Goal: Task Accomplishment & Management: Complete application form

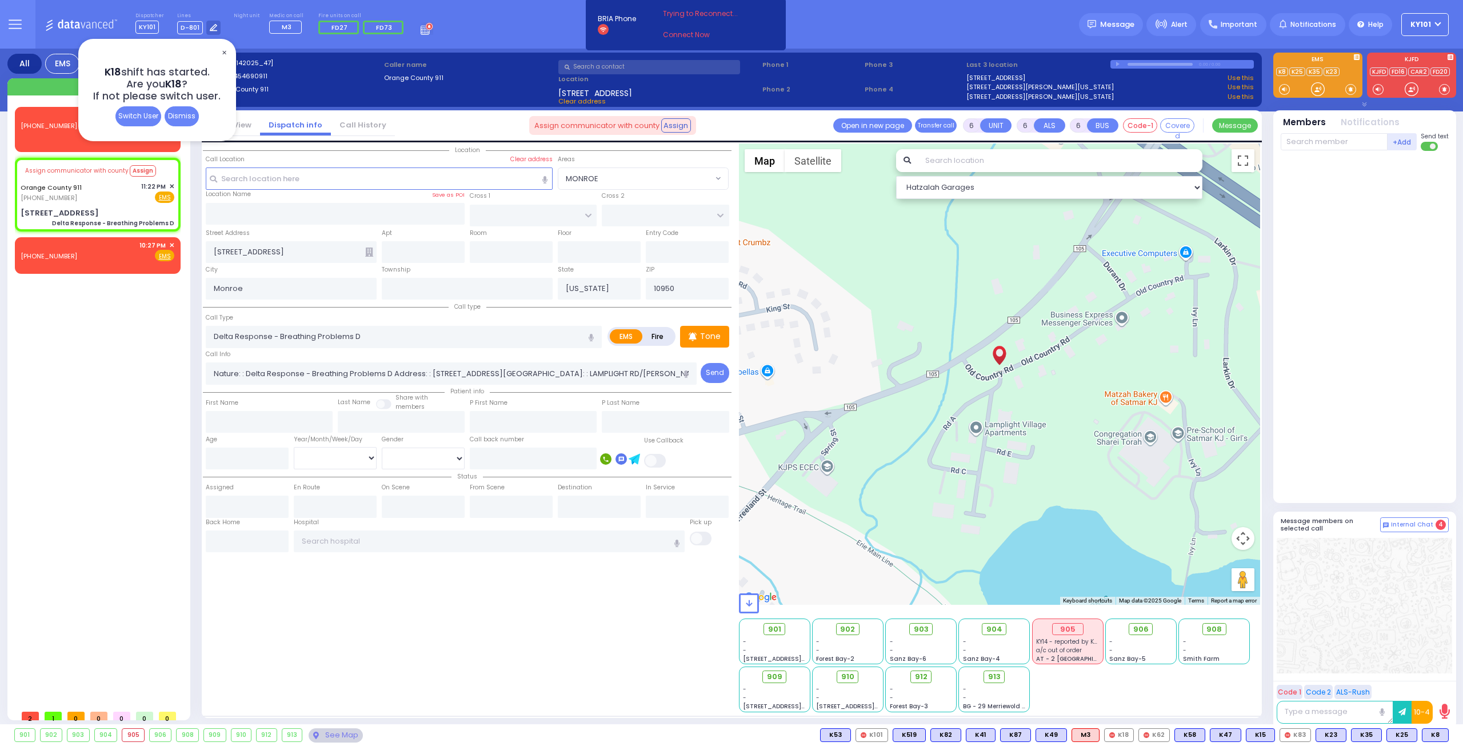
select select
click at [193, 115] on div "Dismiss" at bounding box center [182, 116] width 34 height 20
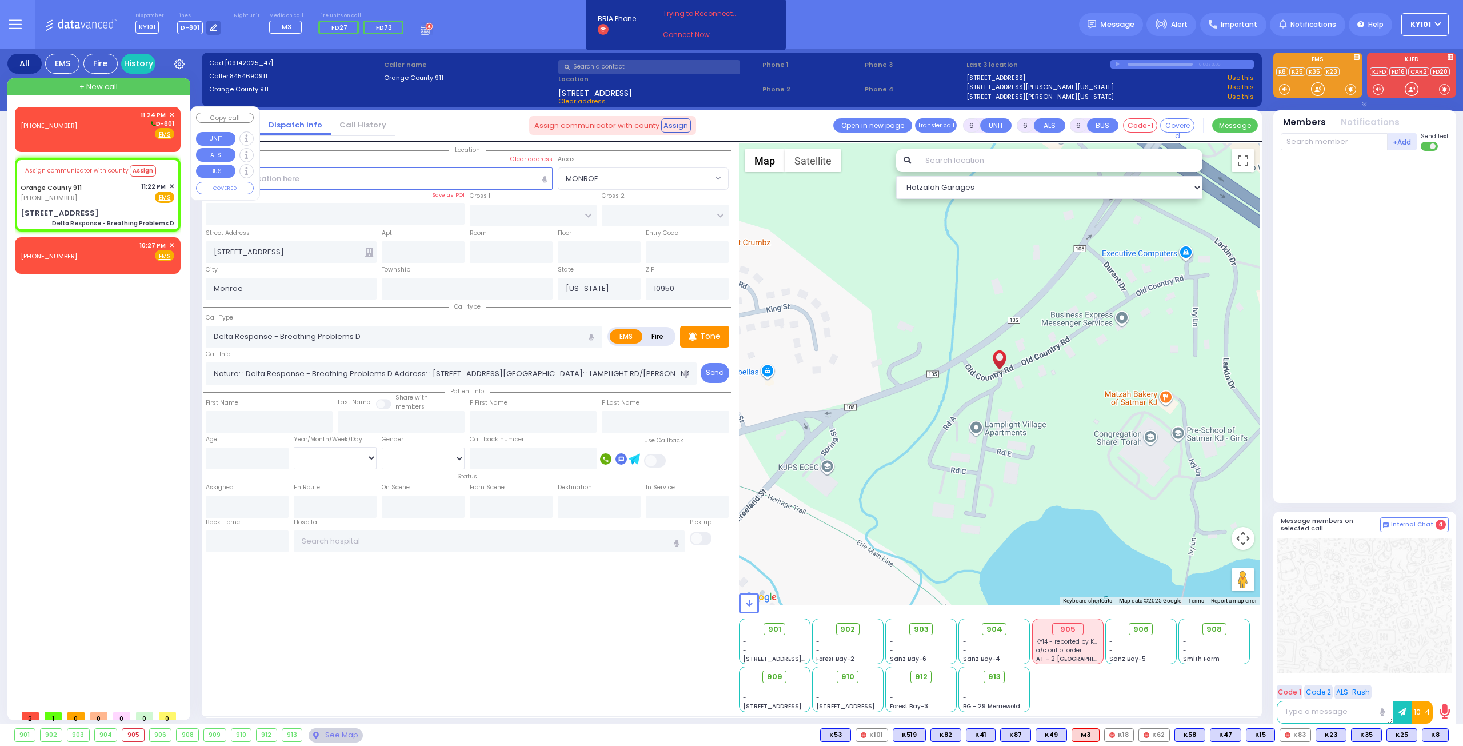
click at [174, 115] on span "✕" at bounding box center [171, 115] width 5 height 10
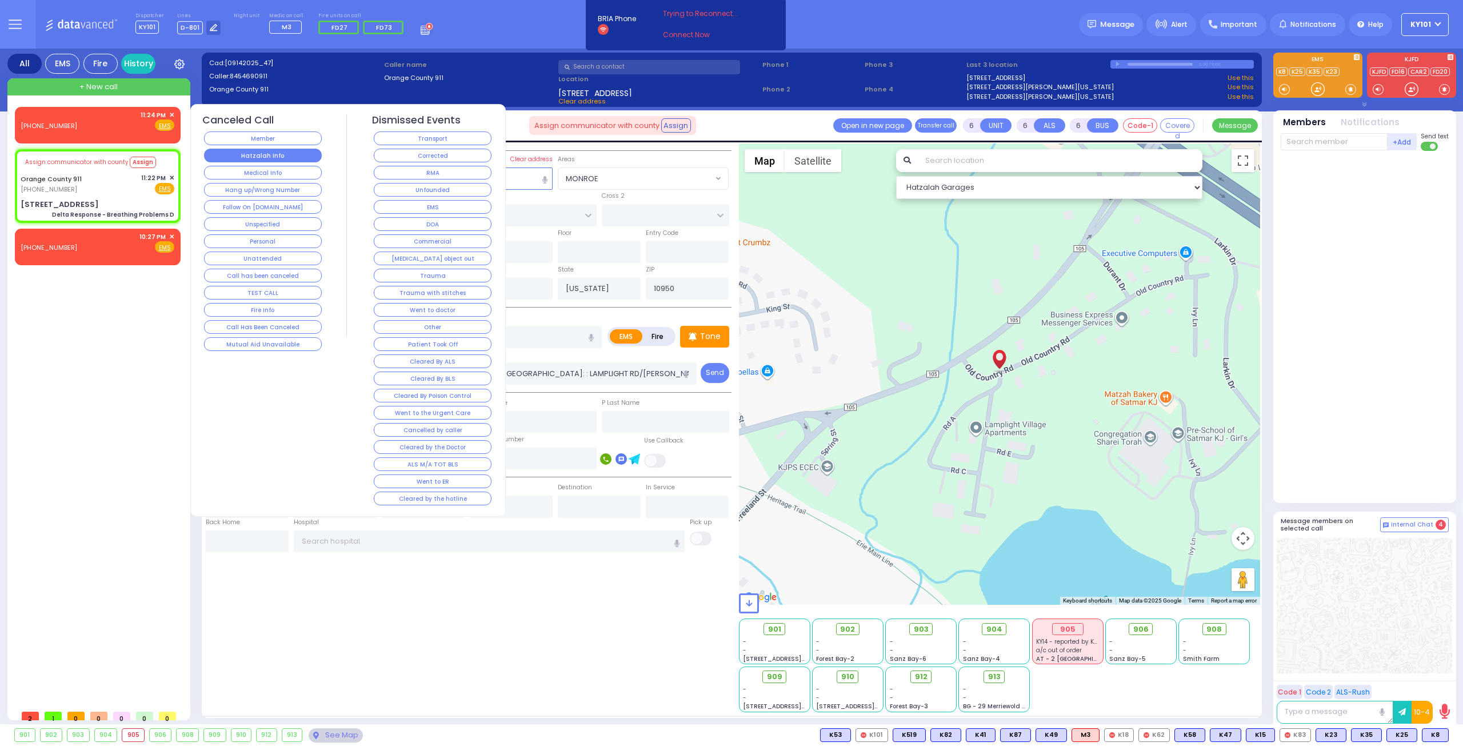
click at [281, 161] on button "Hatzalah Info" at bounding box center [263, 156] width 118 height 14
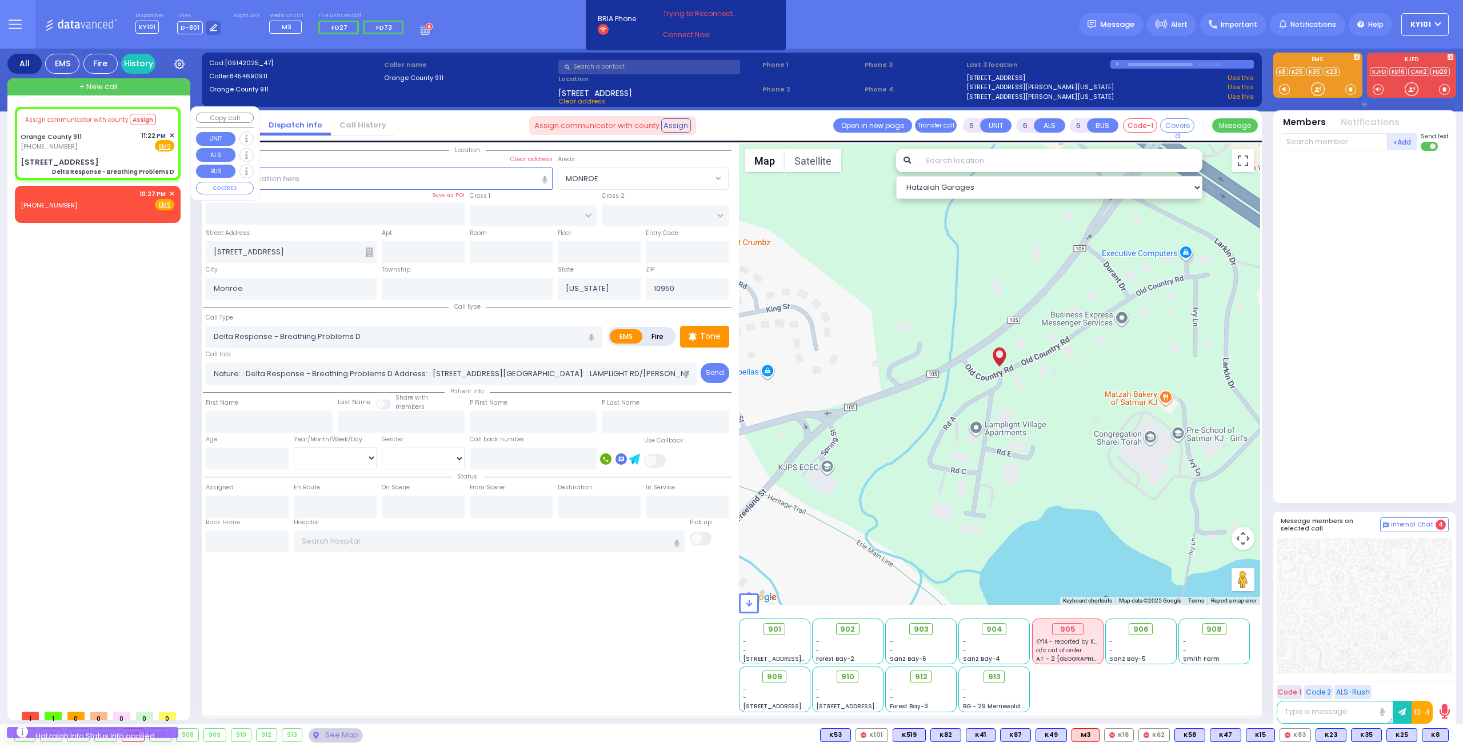
click at [173, 131] on div "Assign communicator with county Assign [GEOGRAPHIC_DATA] 911 [PHONE_NUMBER] 11:…" at bounding box center [97, 144] width 161 height 70
select select
radio input "true"
select select
select select "Hatzalah Garages"
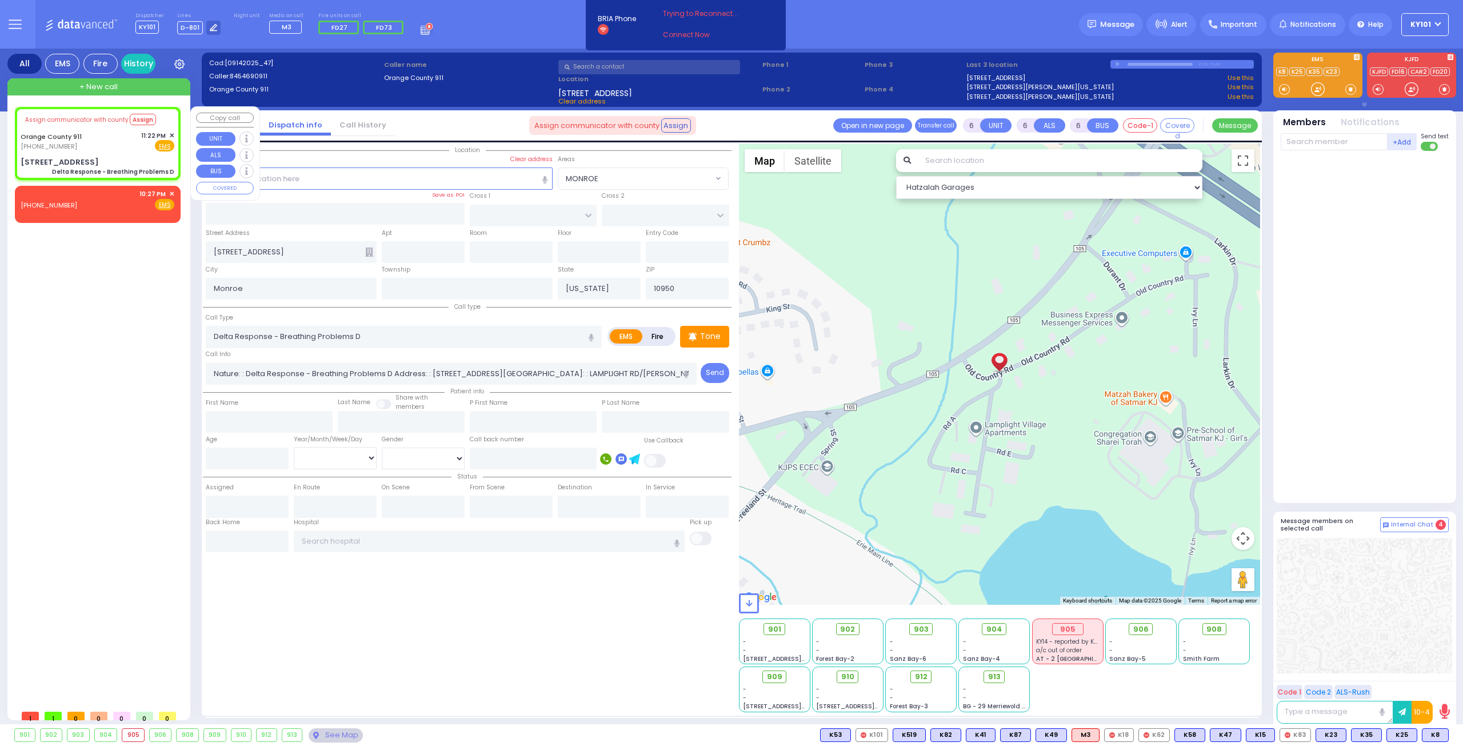
click at [173, 135] on span "✕" at bounding box center [171, 136] width 5 height 10
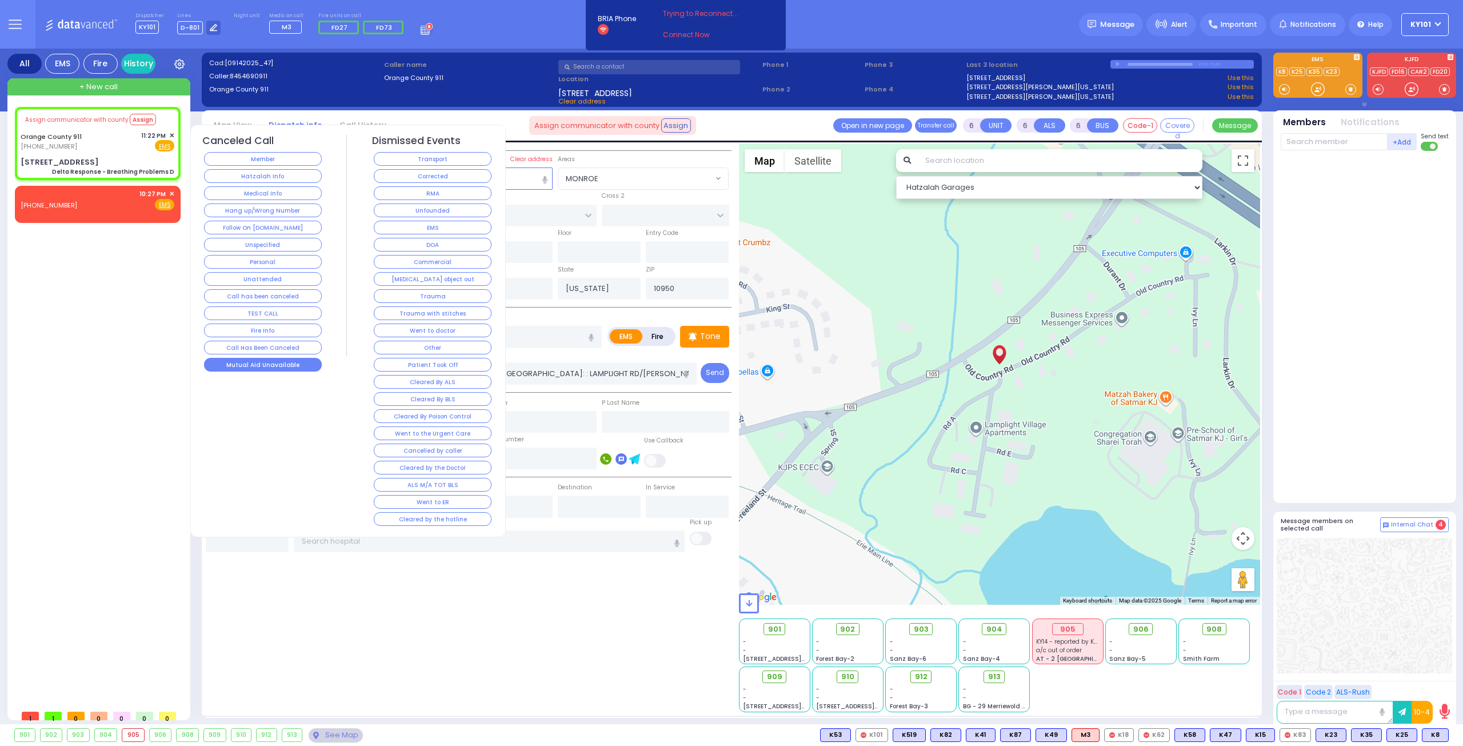
click at [302, 356] on div "Mutual Aid Unavailable" at bounding box center [263, 364] width 122 height 17
click at [302, 358] on button "Mutual Aid Unavailable" at bounding box center [263, 365] width 118 height 14
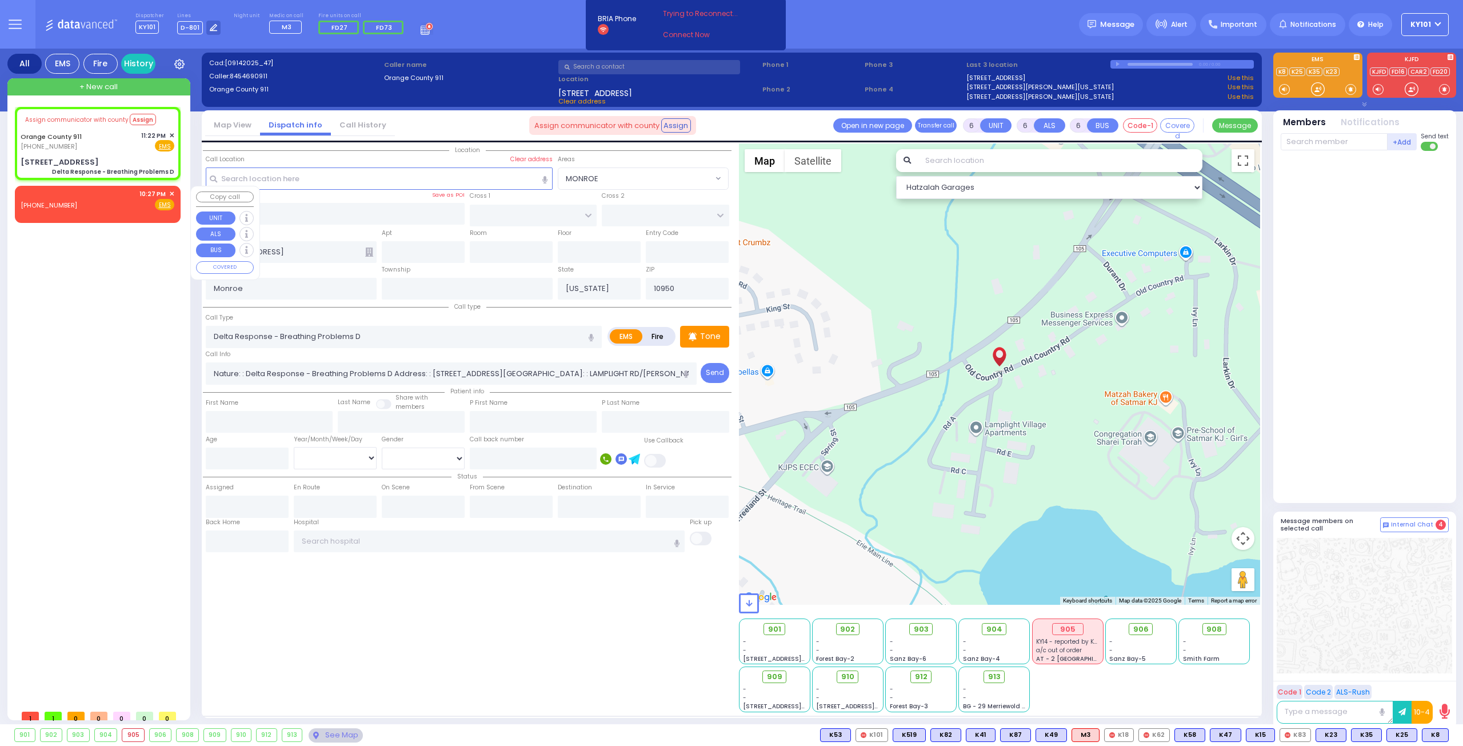
select select
radio input "true"
select select
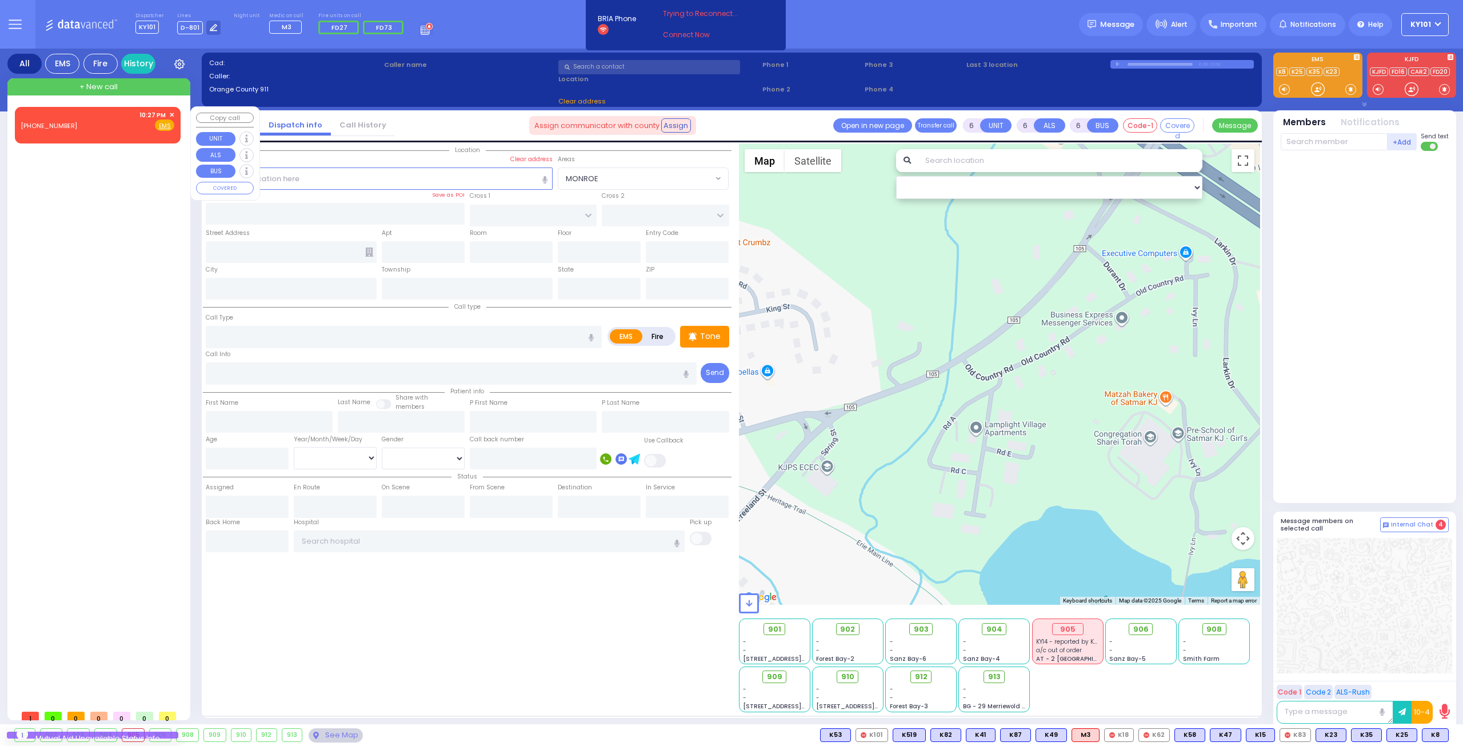
click at [61, 119] on div at bounding box center [49, 115] width 57 height 11
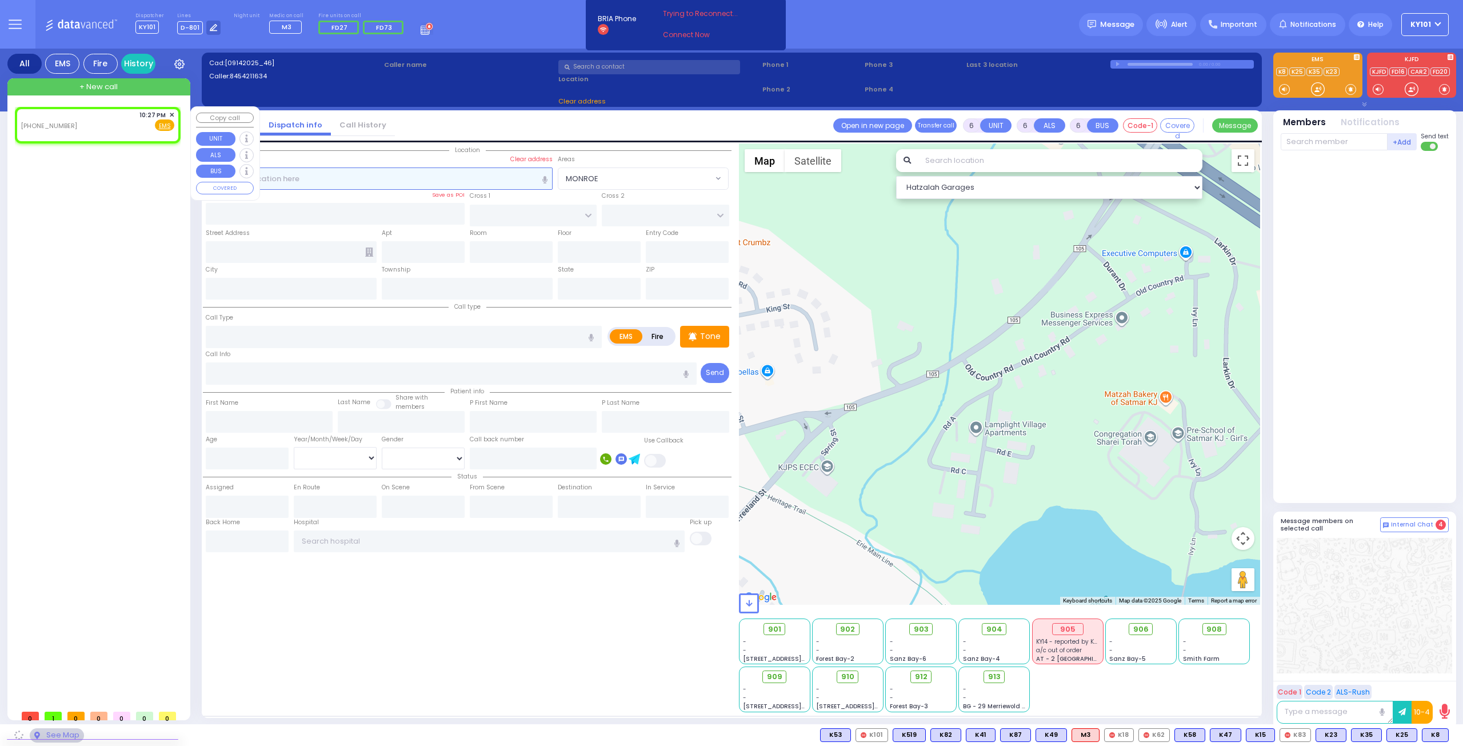
type input "2"
type input "1"
select select
radio input "true"
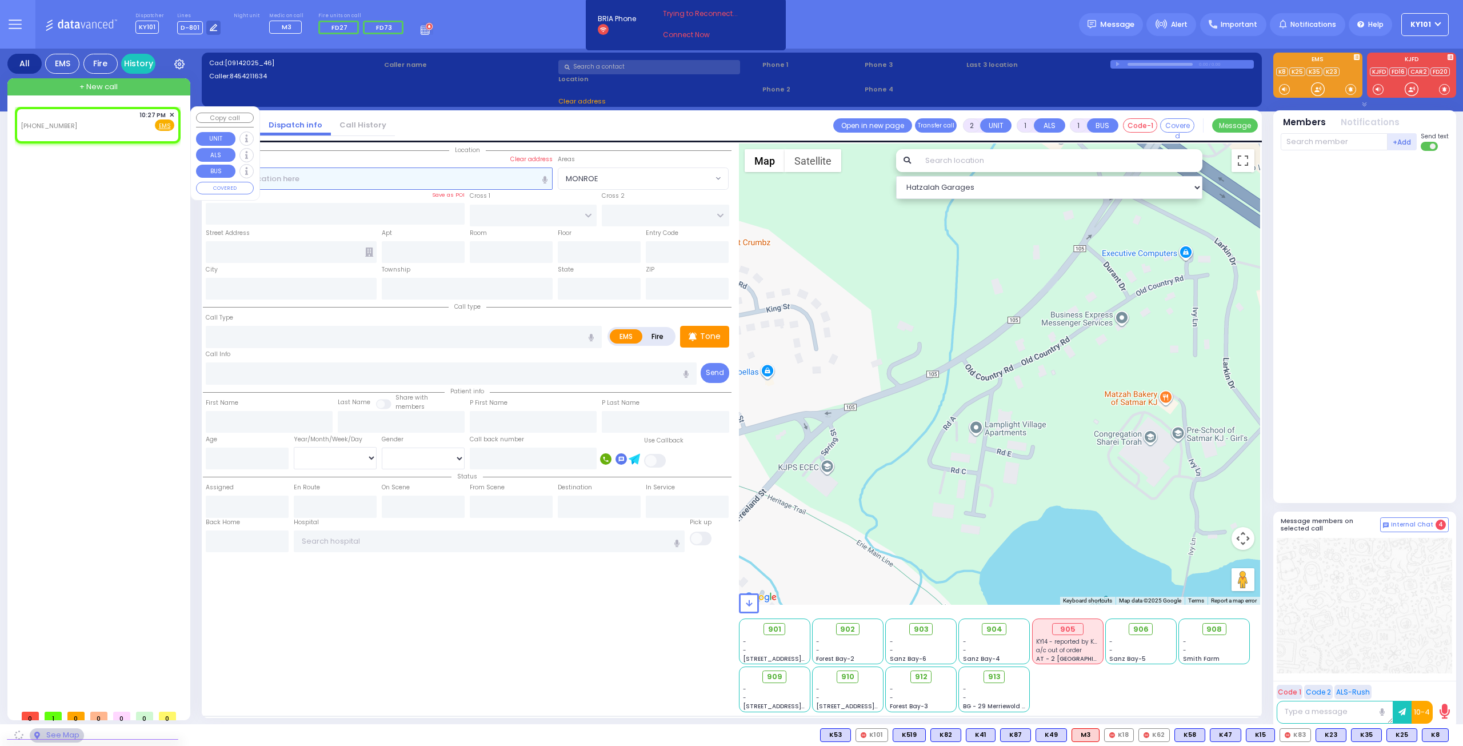
select select
type input "22:27"
select select "Hatzalah Garages"
select select
radio input "true"
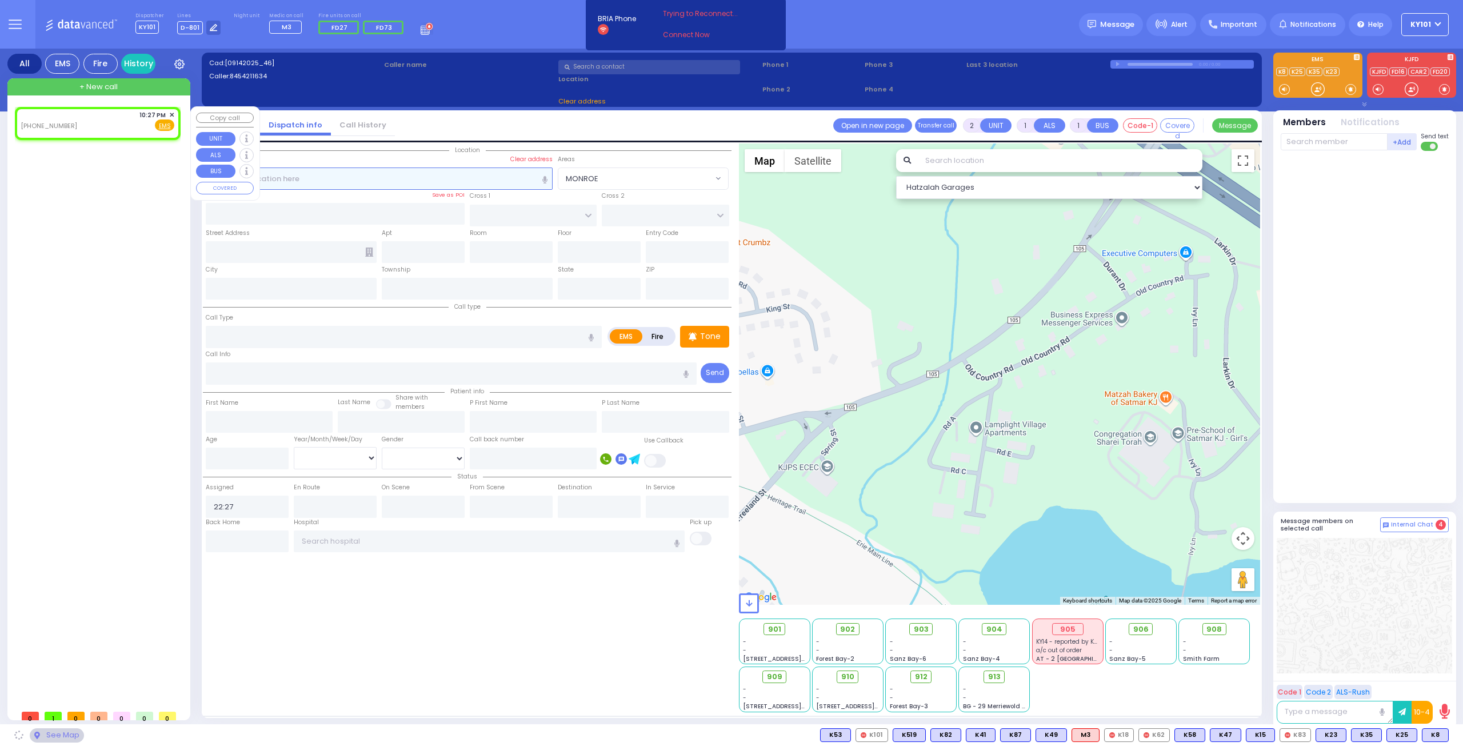
select select
select select "Hatzalah Garages"
click at [171, 113] on span "✕" at bounding box center [171, 115] width 5 height 10
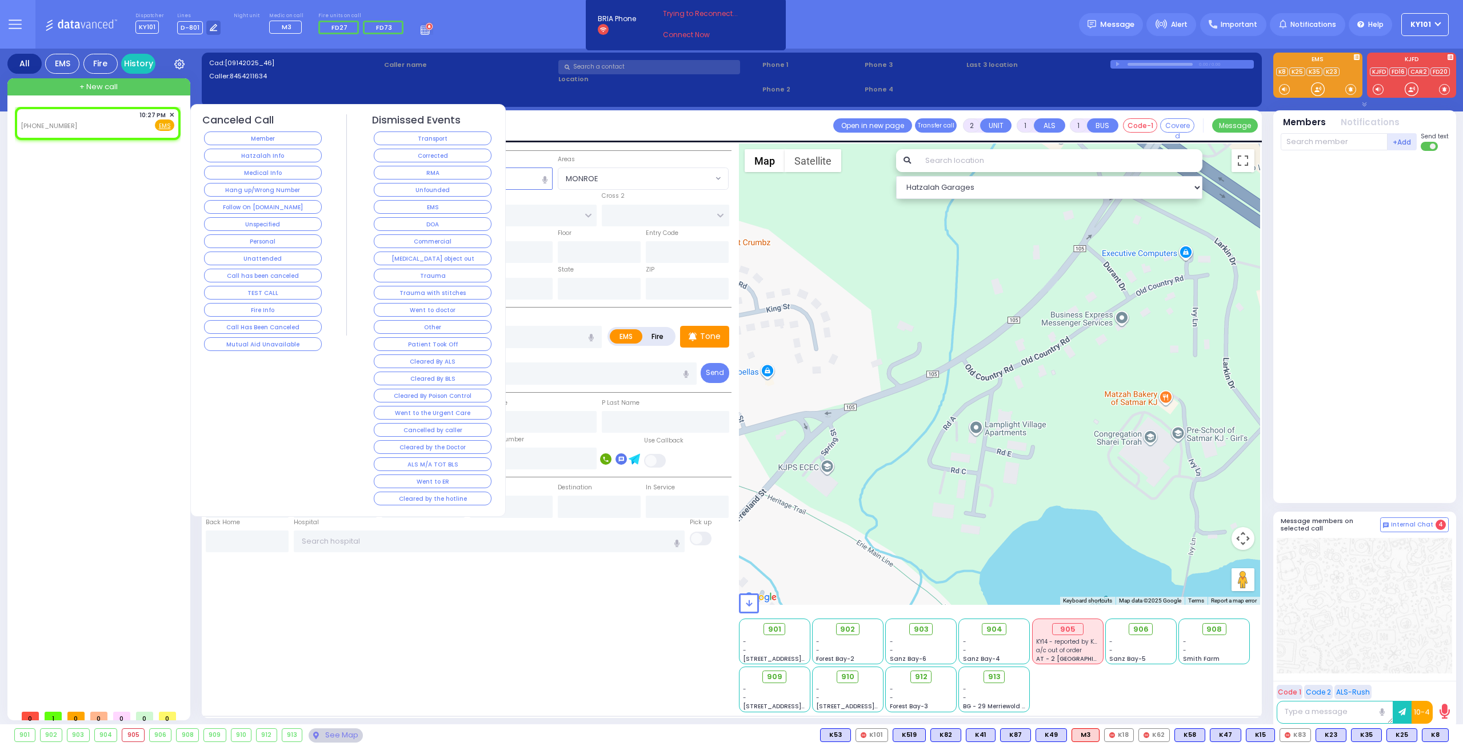
click at [289, 183] on button "Hang up/Wrong Number" at bounding box center [263, 190] width 118 height 14
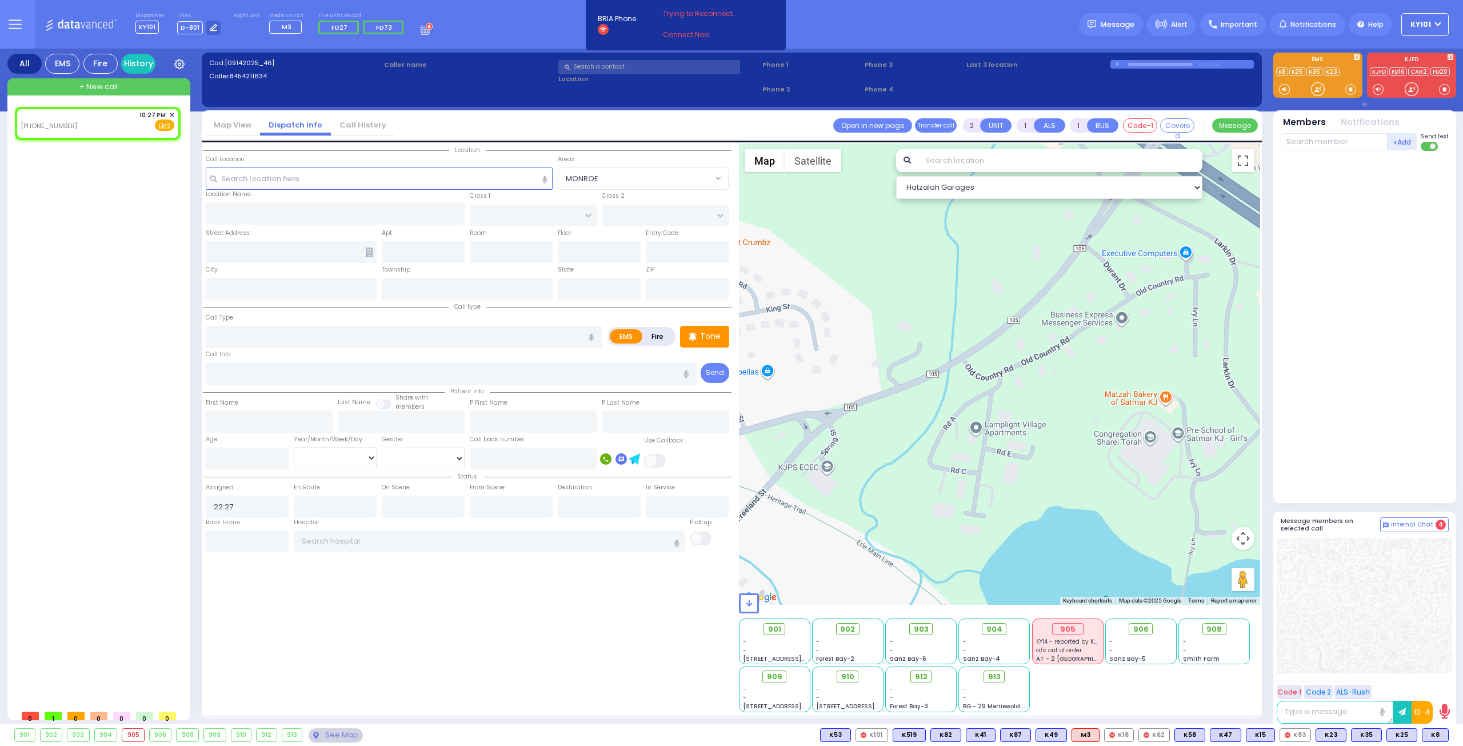
select select
radio input "true"
select select
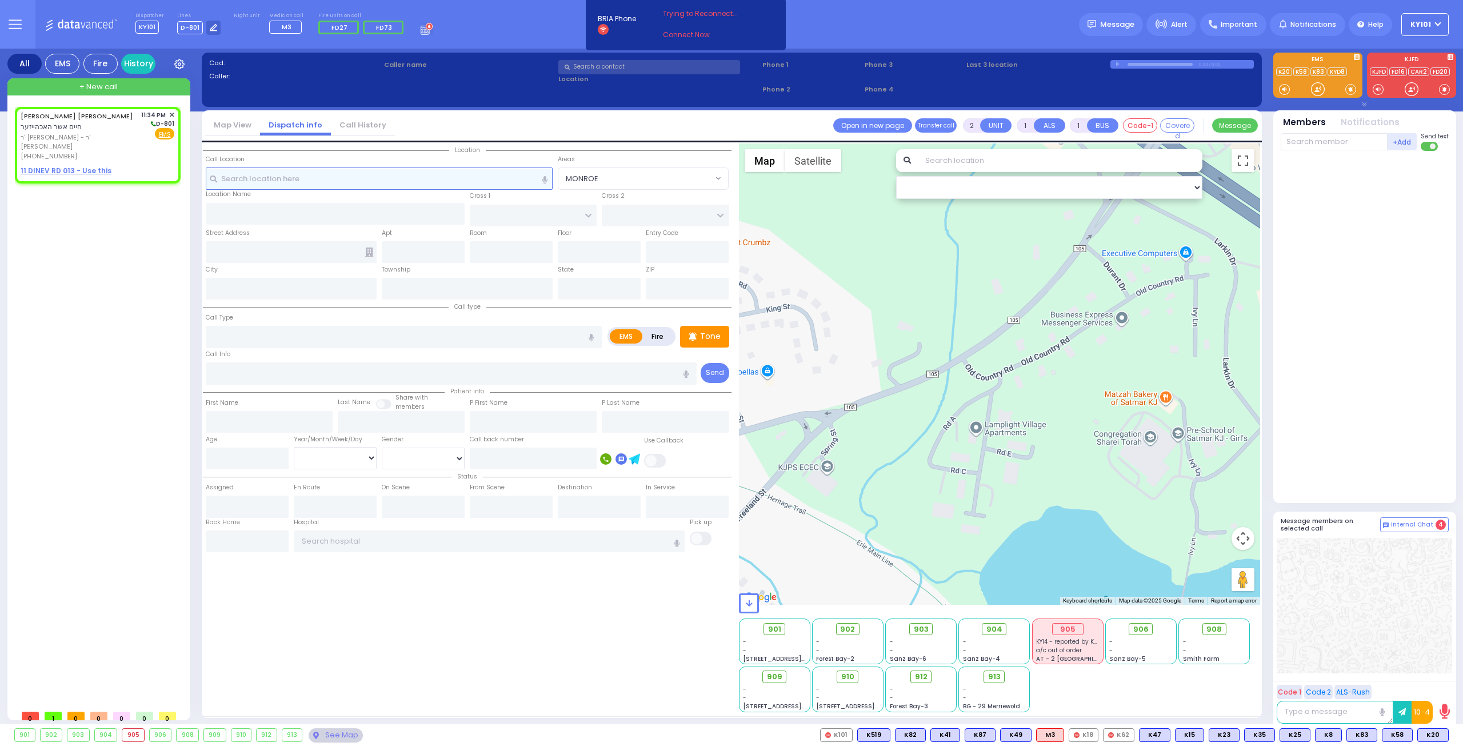
select select
radio input "true"
type input "[PERSON_NAME]"
select select
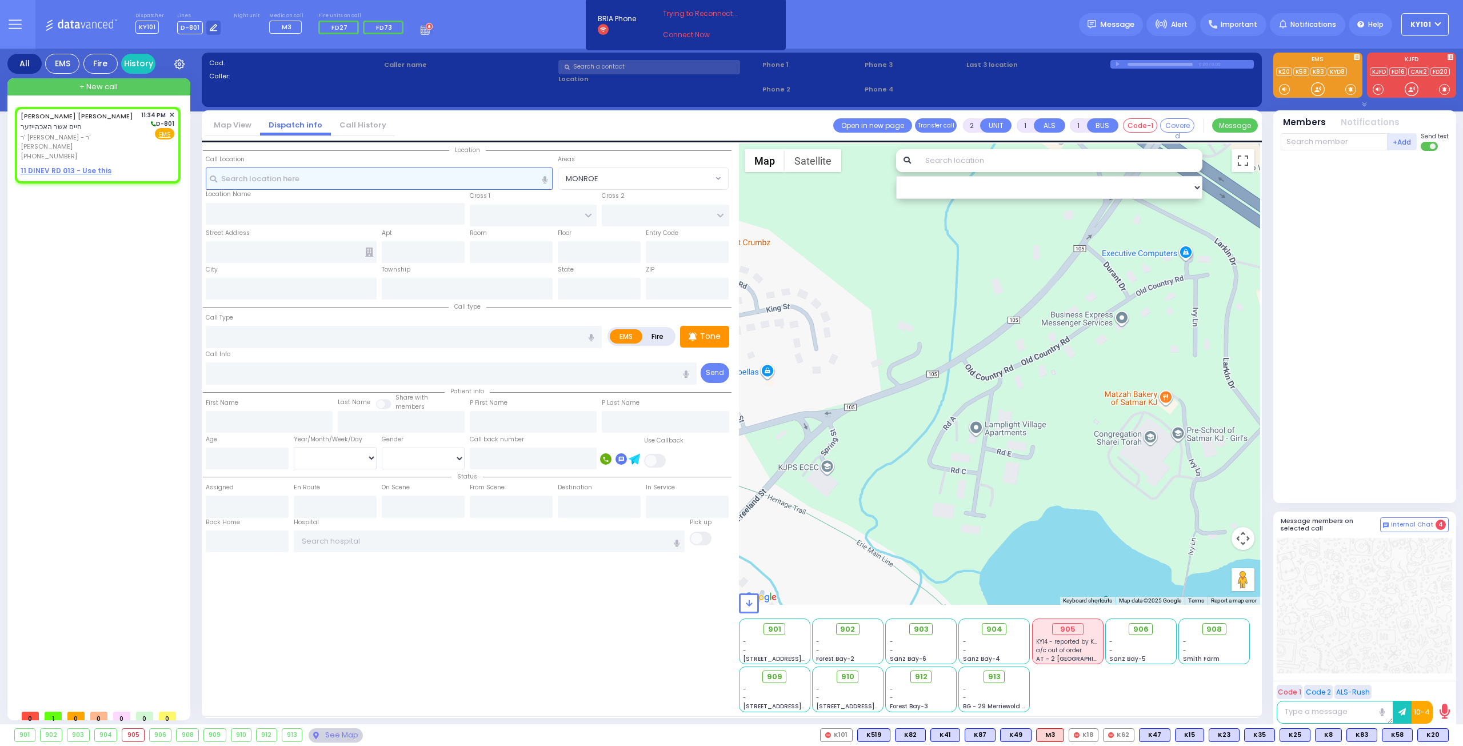
type input "23:34"
select select "Hatzalah Garages"
select select
radio input "true"
select select
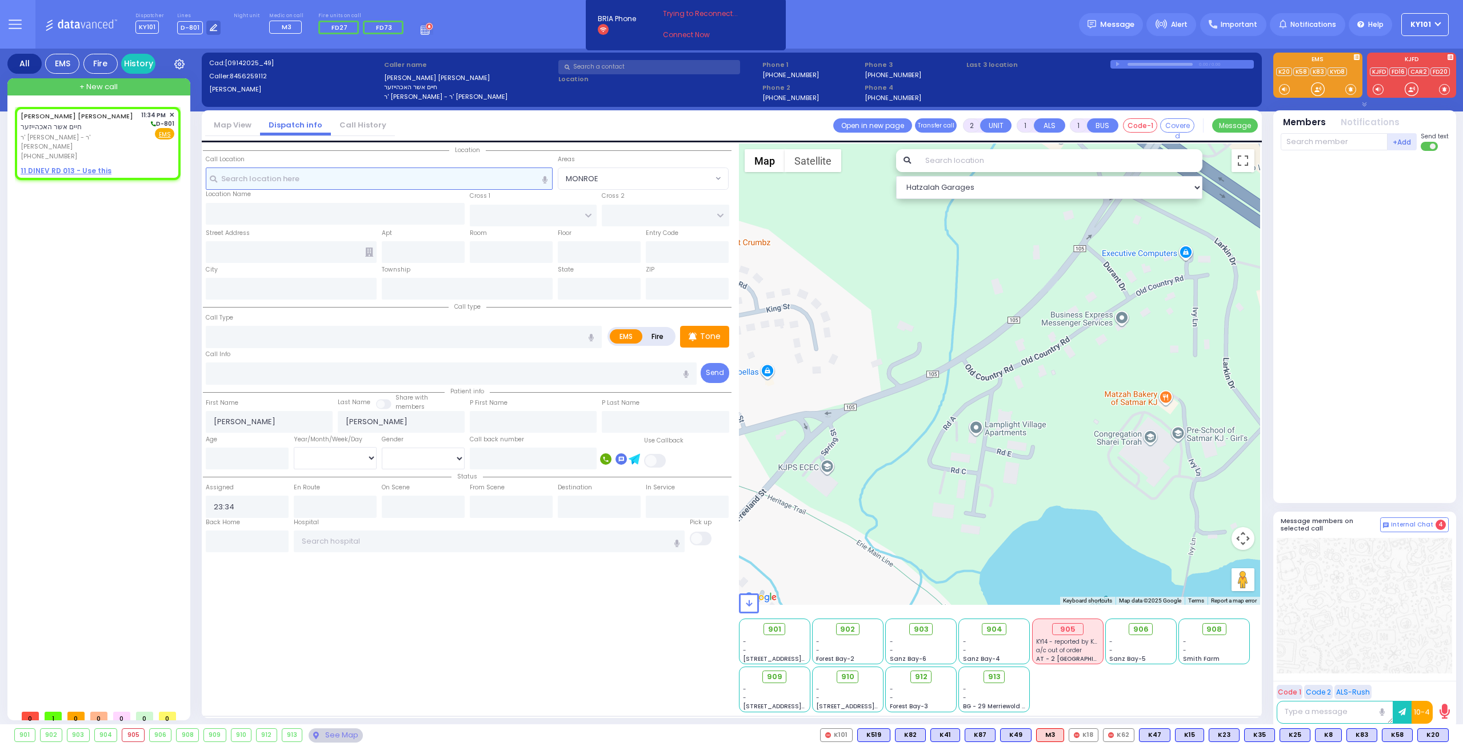
select select "Hatzalah Garages"
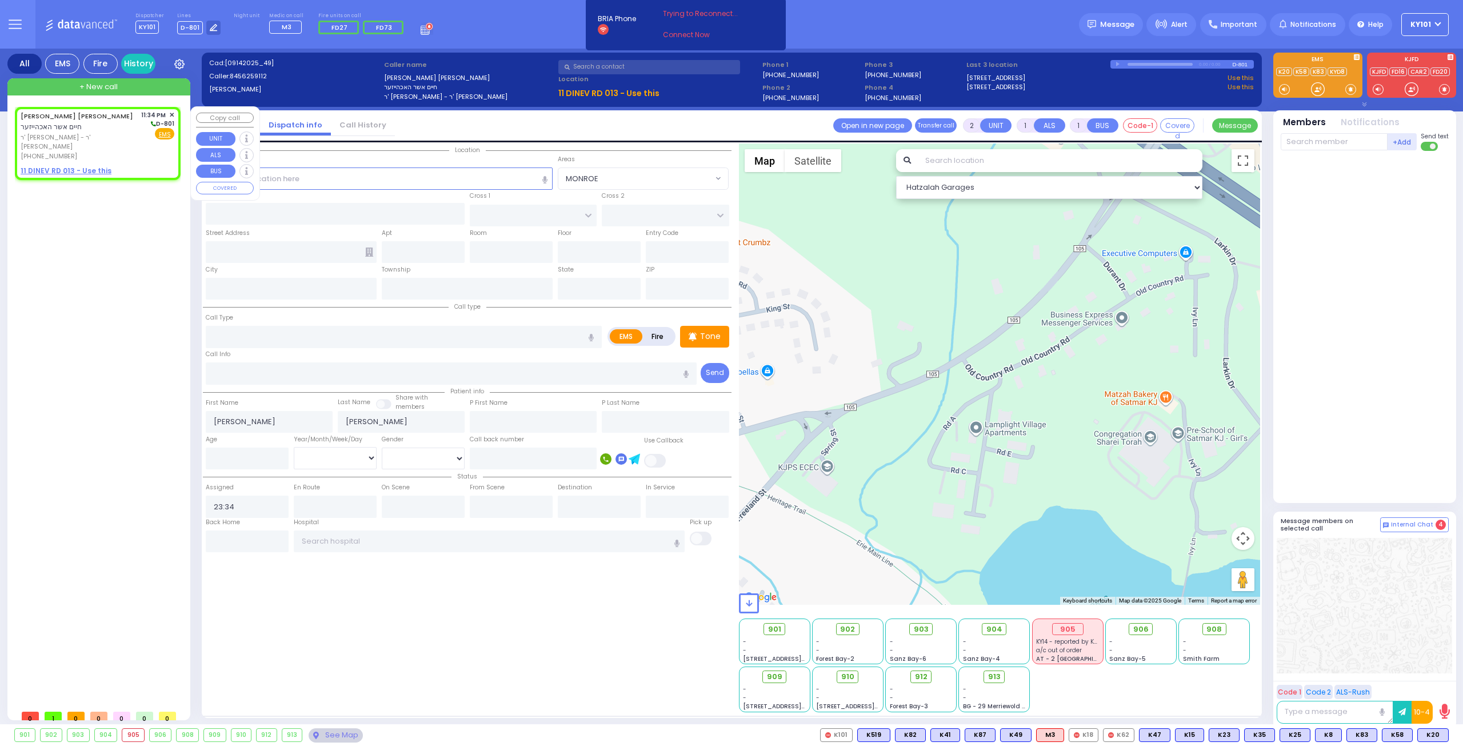
click at [89, 166] on u "11 DINEV RD 013 - Use this" at bounding box center [66, 171] width 91 height 10
select select
radio input "true"
select select
select select "Hatzalah Garages"
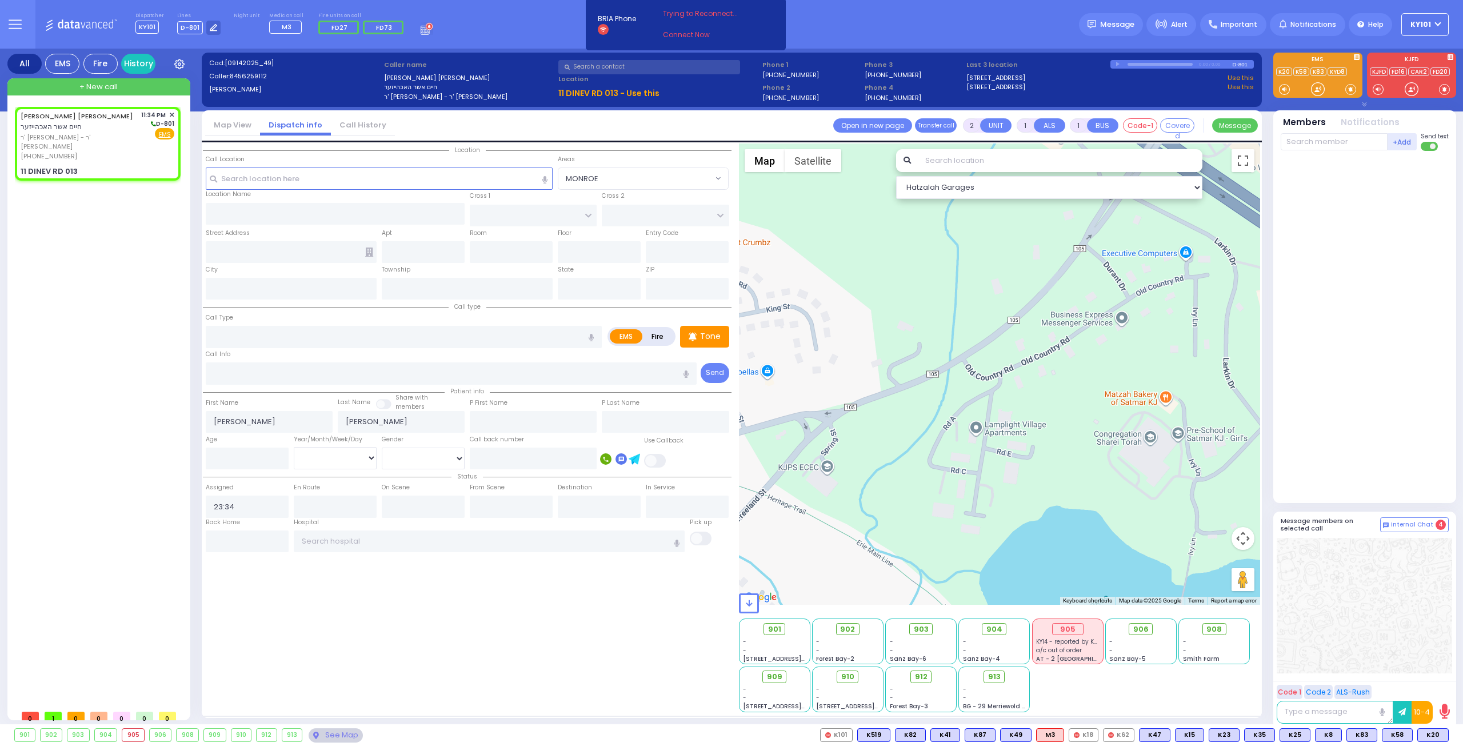
select select
radio input "true"
select select
type input "DINEV COURT"
type input "[GEOGRAPHIC_DATA]"
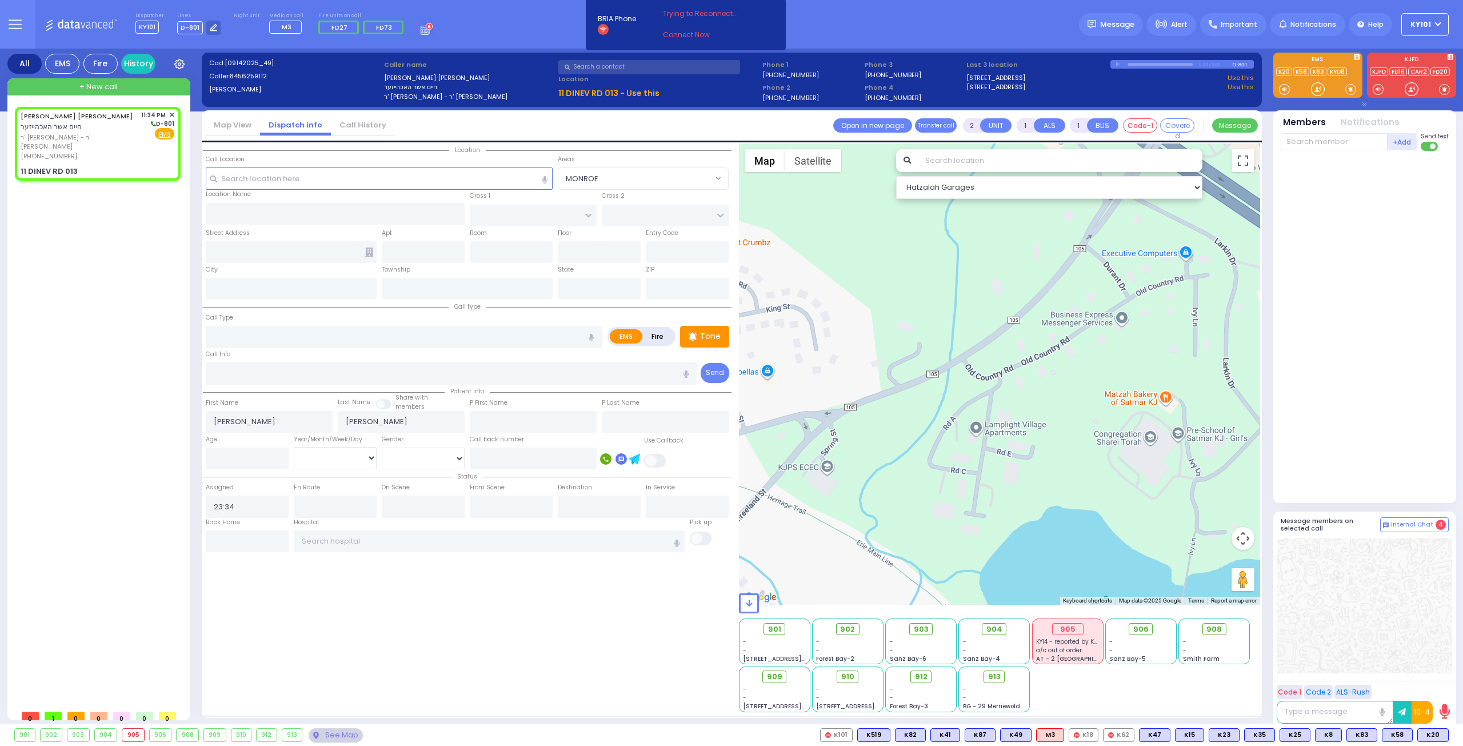
type input "11 DINEV RD"
type input "013"
type input "[PERSON_NAME]"
type input "[US_STATE]"
type input "10950"
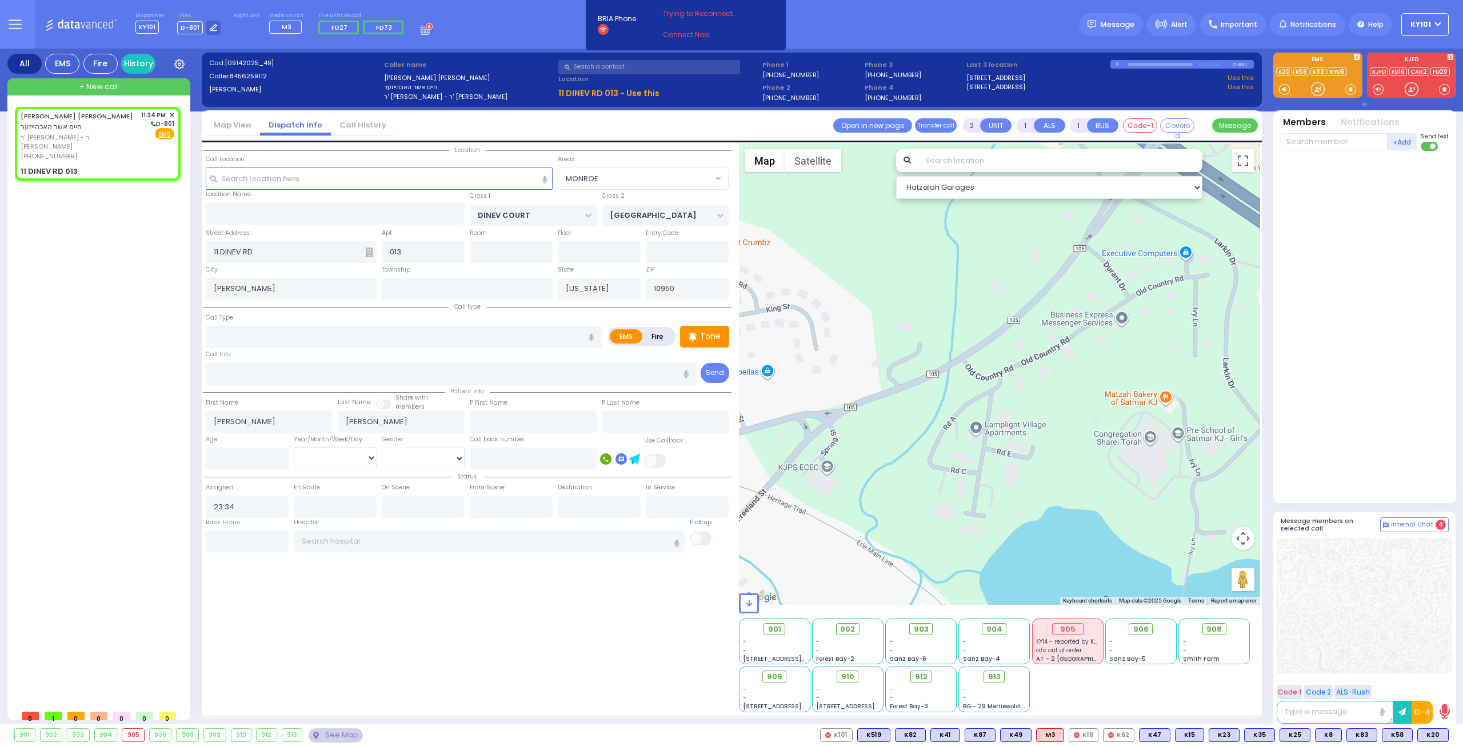
select select "Hatzalah Garages"
select select "BEIRECH MOSHE"
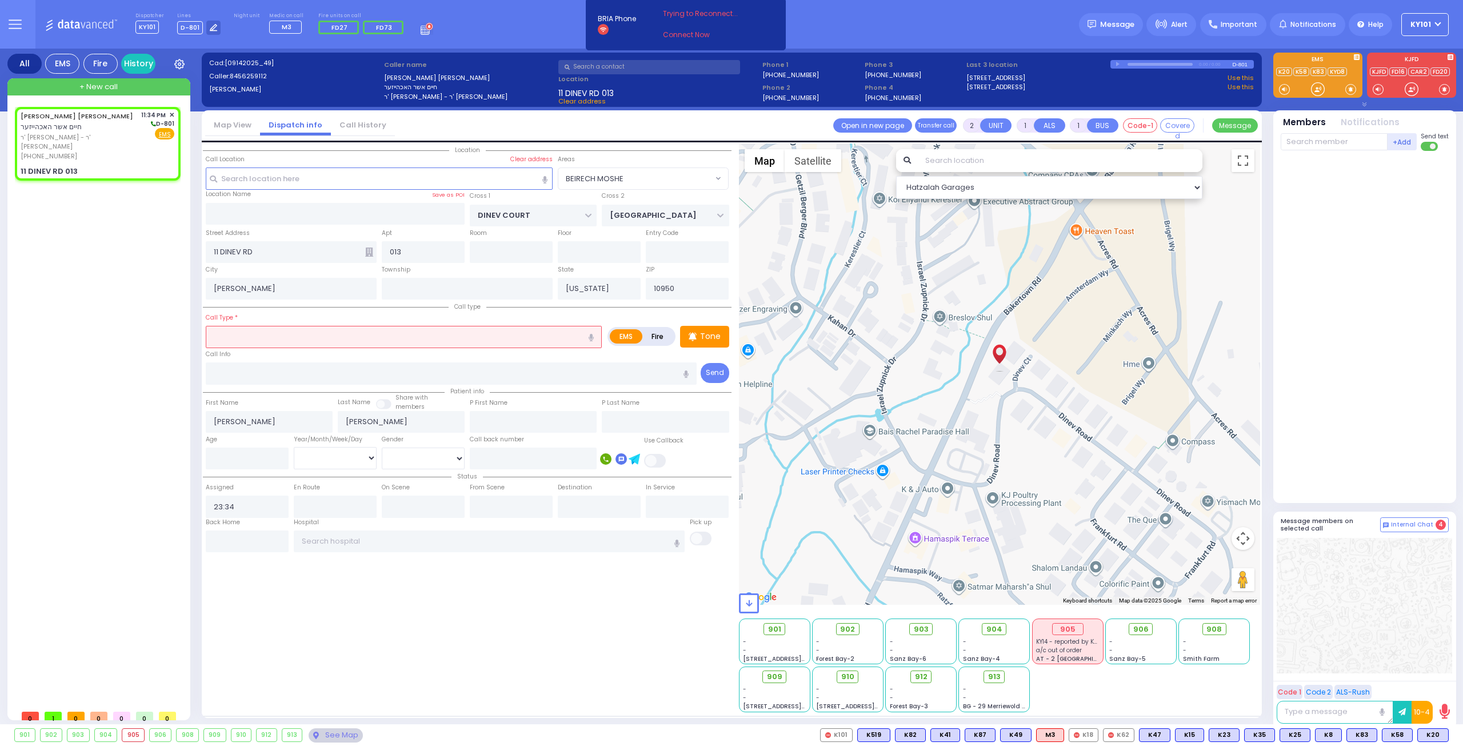
click at [280, 322] on div "Call Type *" at bounding box center [404, 330] width 396 height 37
click at [280, 332] on input "text" at bounding box center [404, 337] width 396 height 22
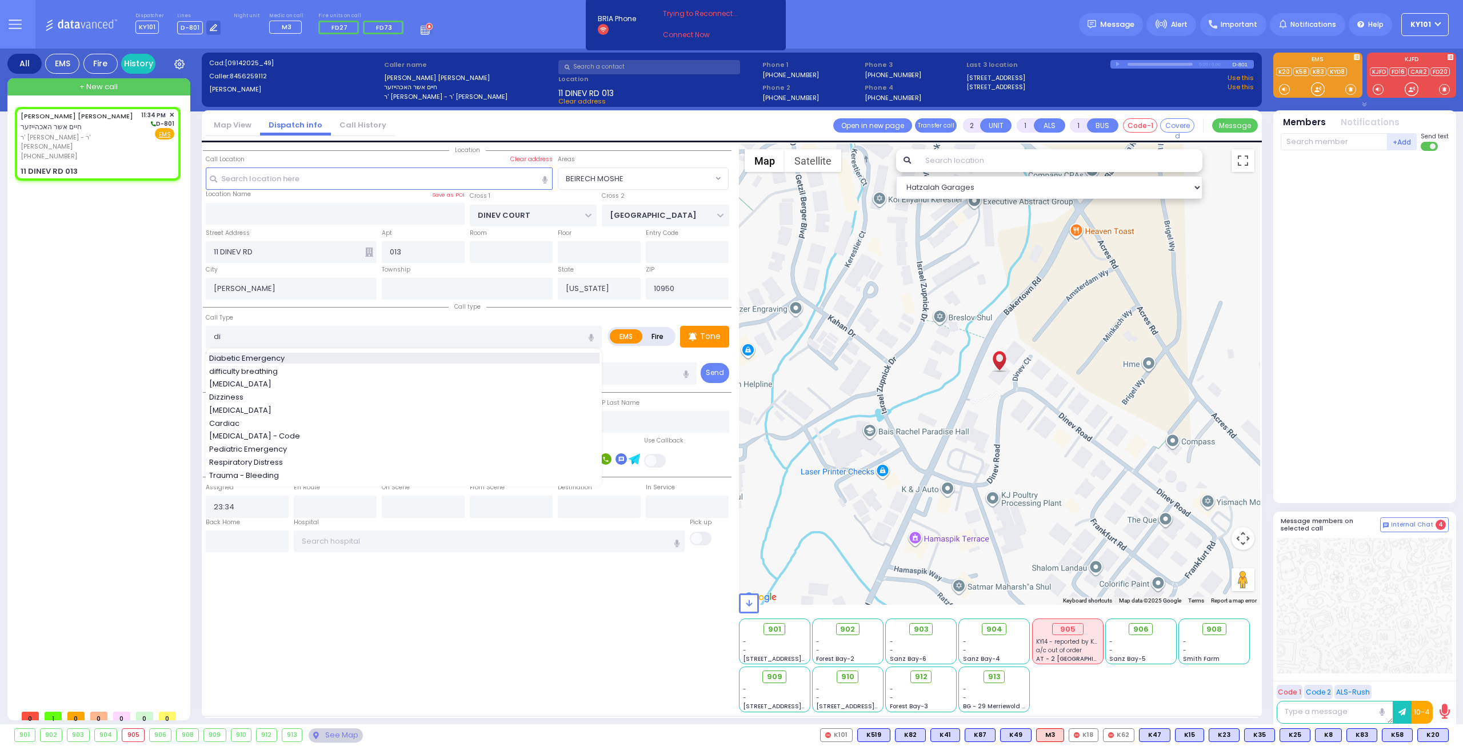
click at [290, 361] on div "Diabetic Emergency" at bounding box center [404, 358] width 390 height 11
type input "Diabetic Emergency"
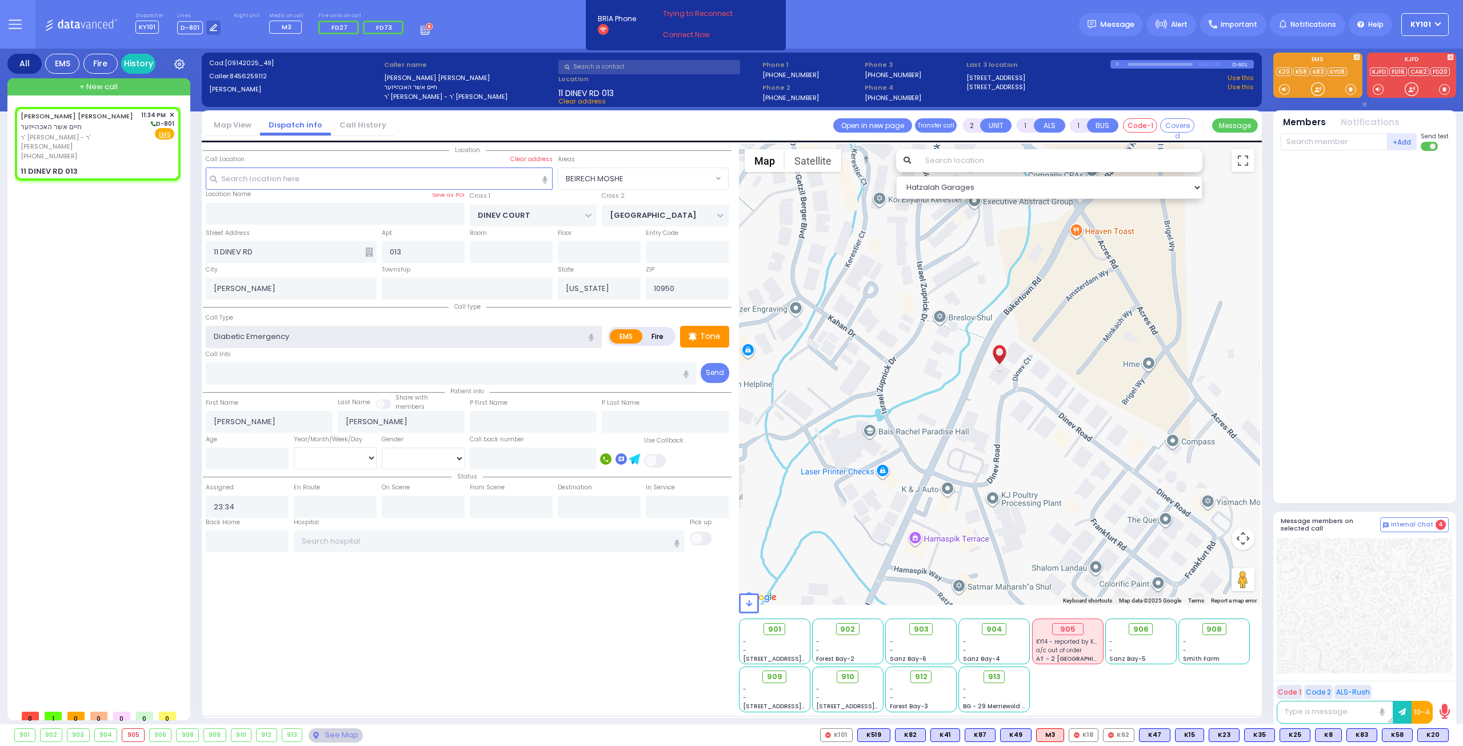
type input "1"
select select
radio input "true"
select select
select select "Hatzalah Garages"
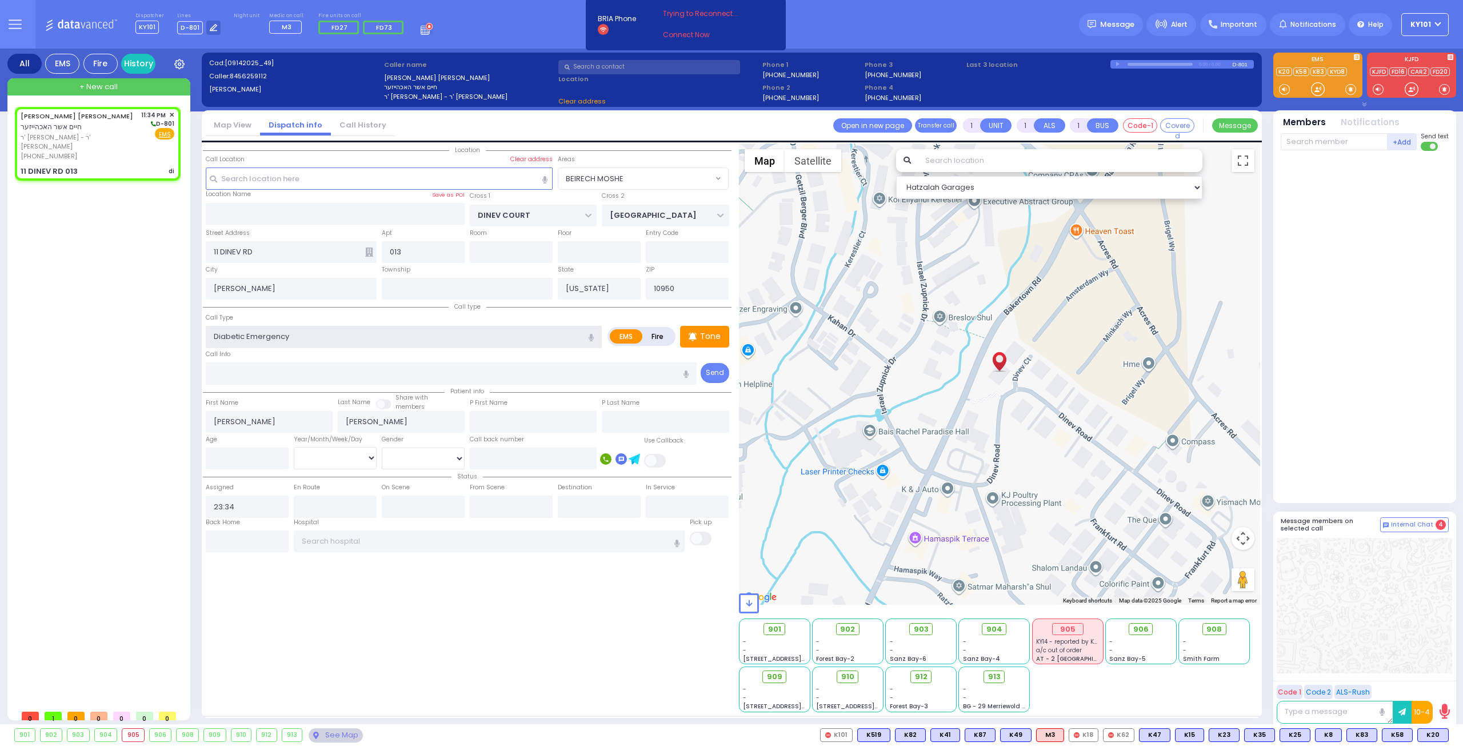
click at [291, 338] on input "Diabetic Emergency" at bounding box center [404, 337] width 396 height 22
select select "BEIRECH MOSHE"
click at [292, 338] on input "Diabetic Emergency" at bounding box center [404, 337] width 396 height 22
type input "dif"
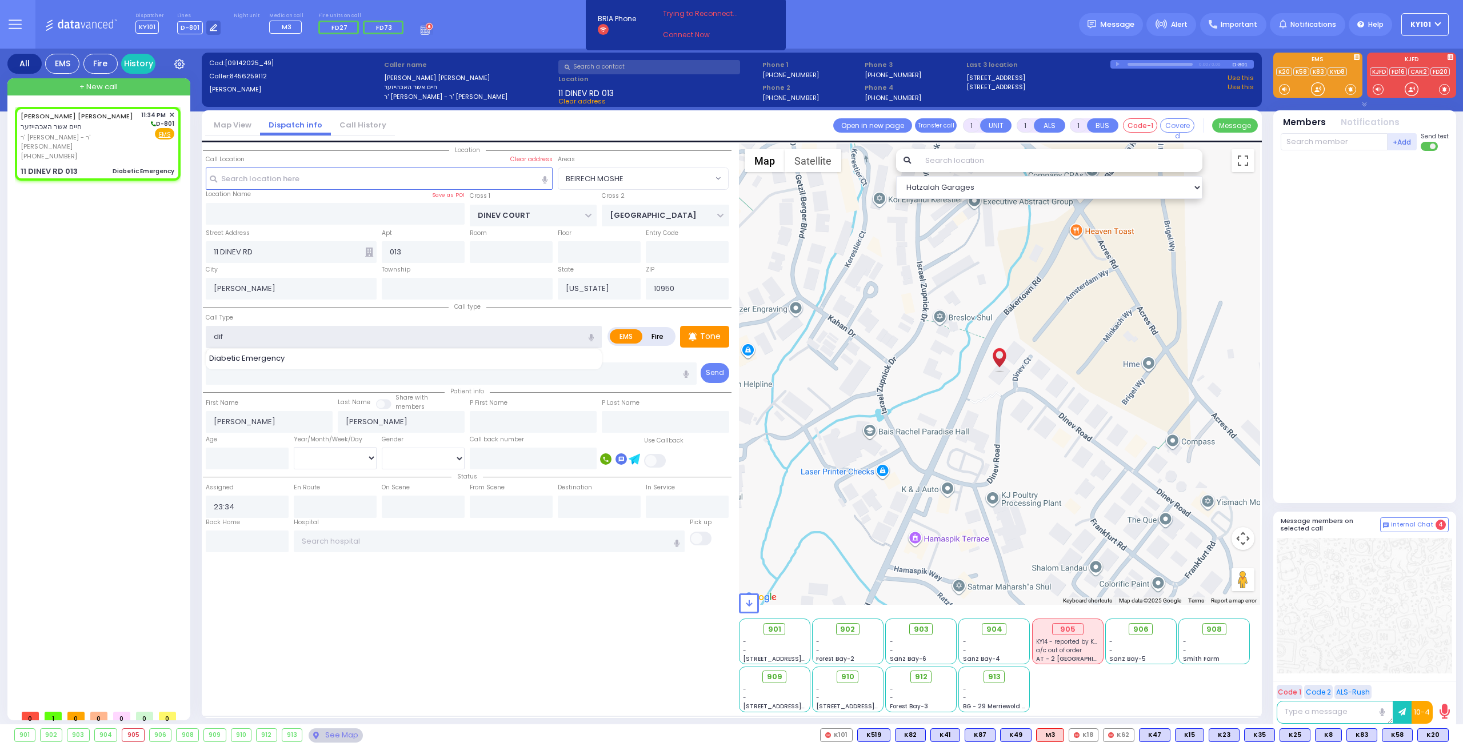
select select
radio input "true"
select select
select select "Hatzalah Garages"
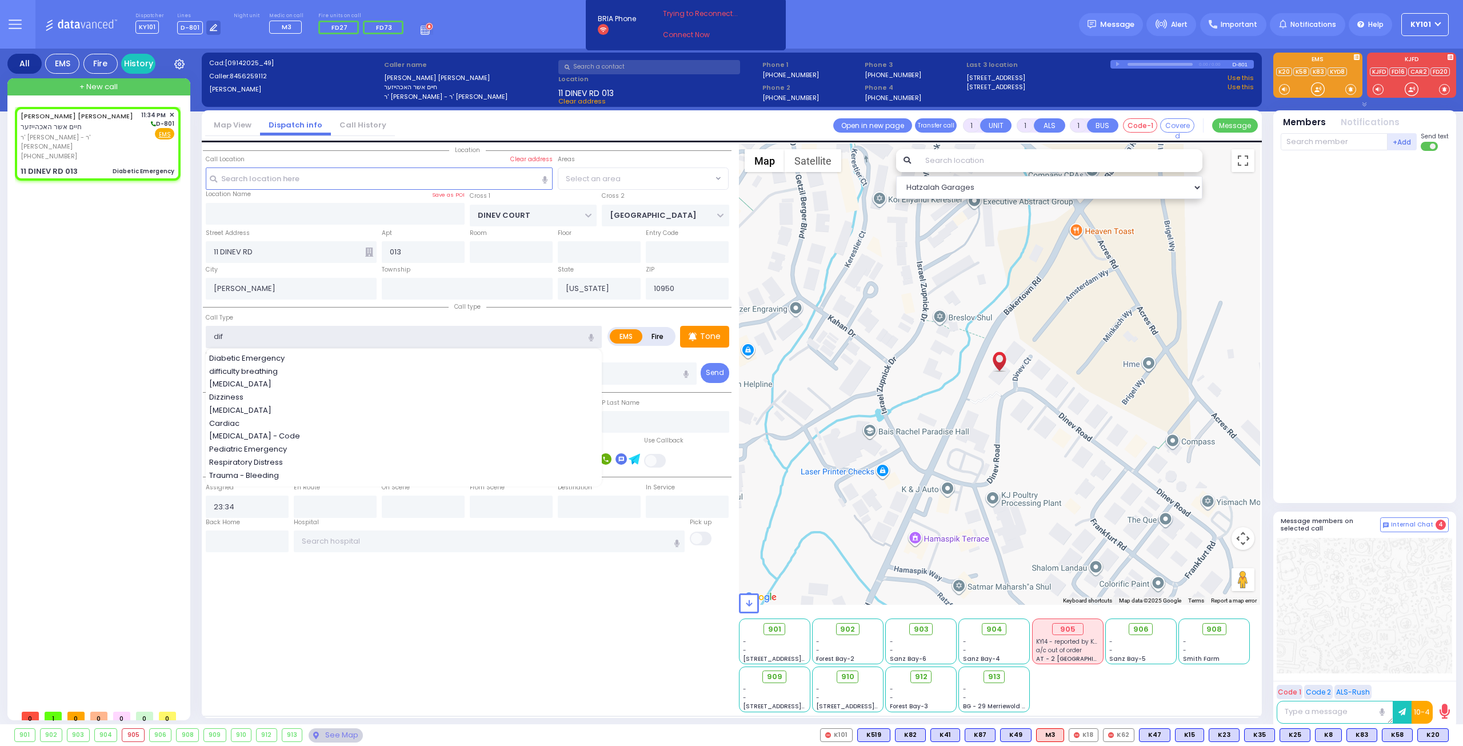
select select "BEIRECH MOSHE"
select select
radio input "true"
select select
select select "Hatzalah Garages"
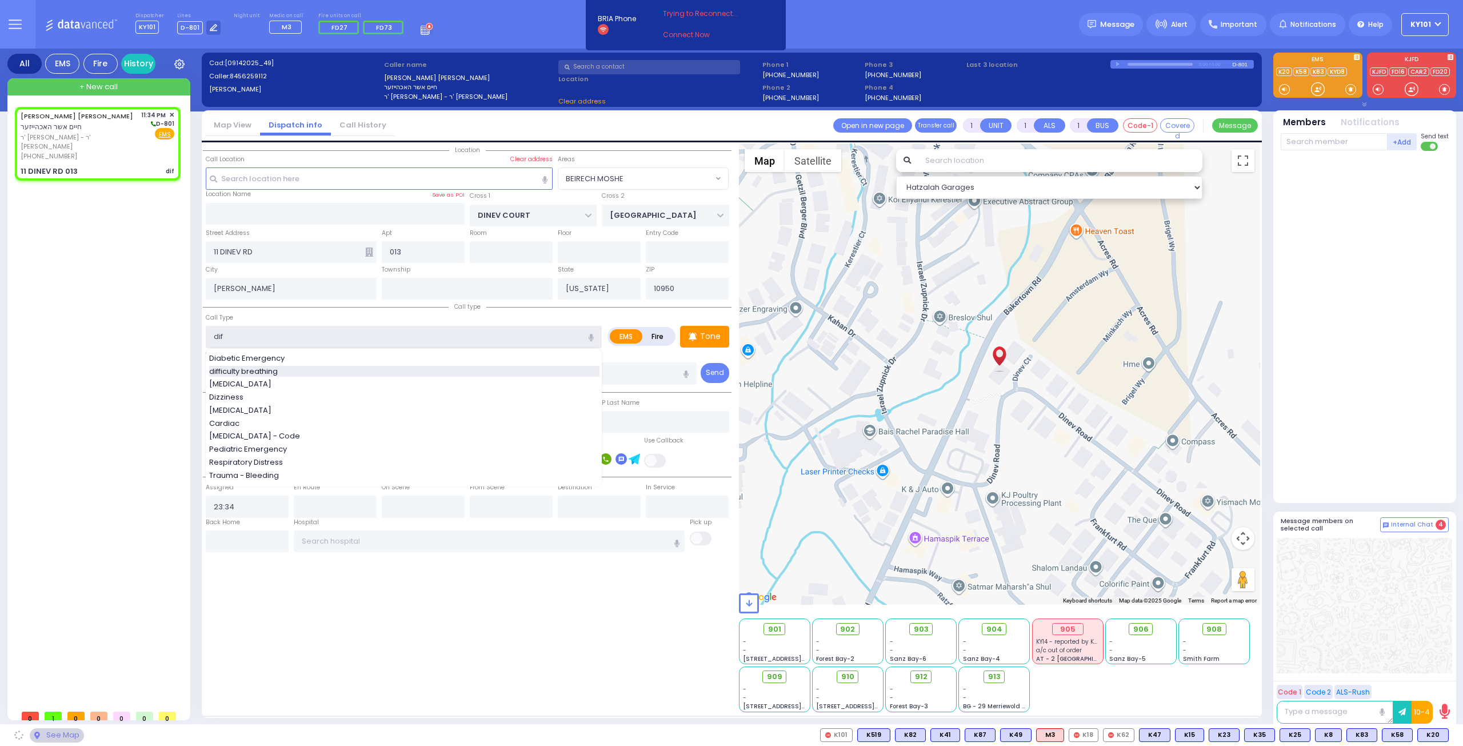
select select "BEIRECH MOSHE"
click at [312, 372] on div "difficulty breathing" at bounding box center [404, 371] width 390 height 11
type input "difficulty breathing"
type input "2"
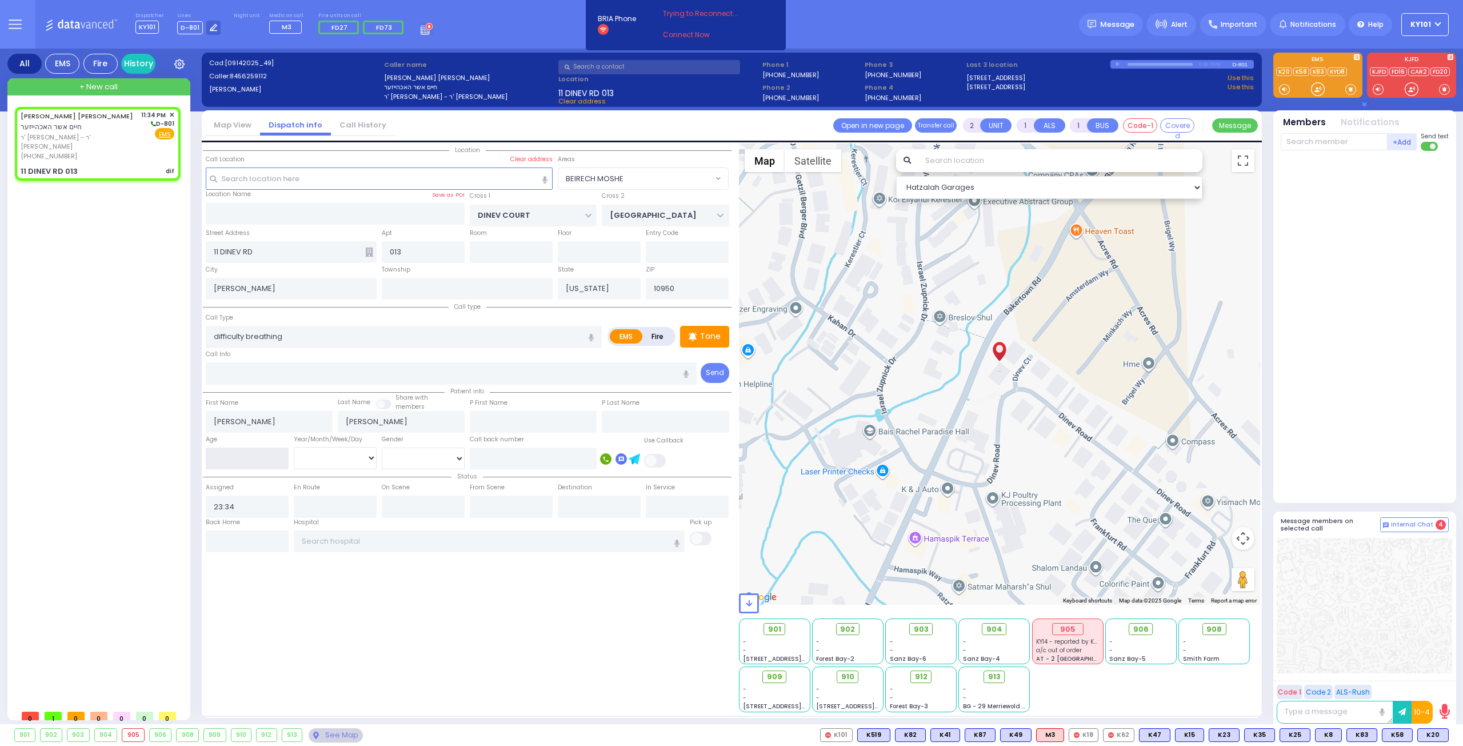
click at [267, 452] on input "number" at bounding box center [247, 459] width 83 height 22
type input "2"
select select
radio input "true"
select select
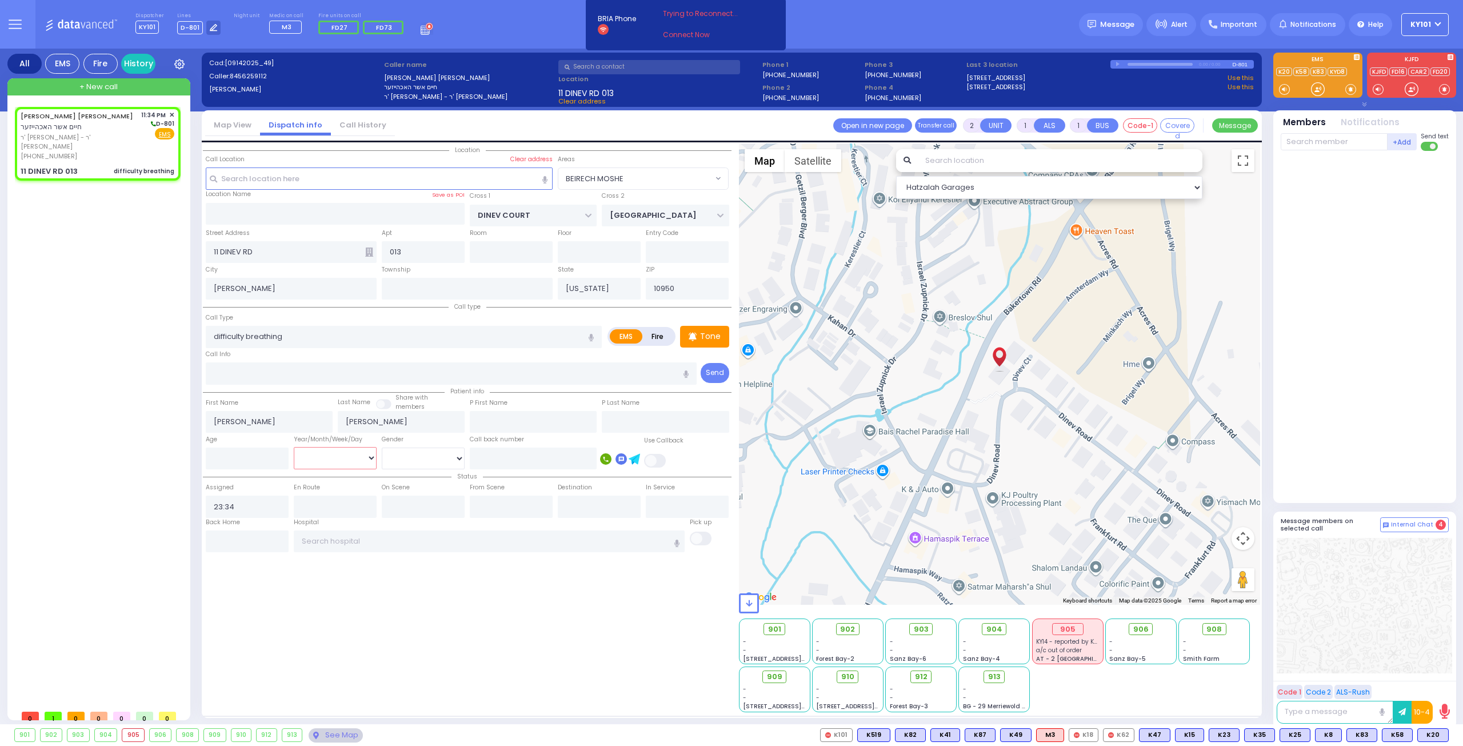
select select "Hatzalah Garages"
select select
radio input "true"
type input "2"
select select
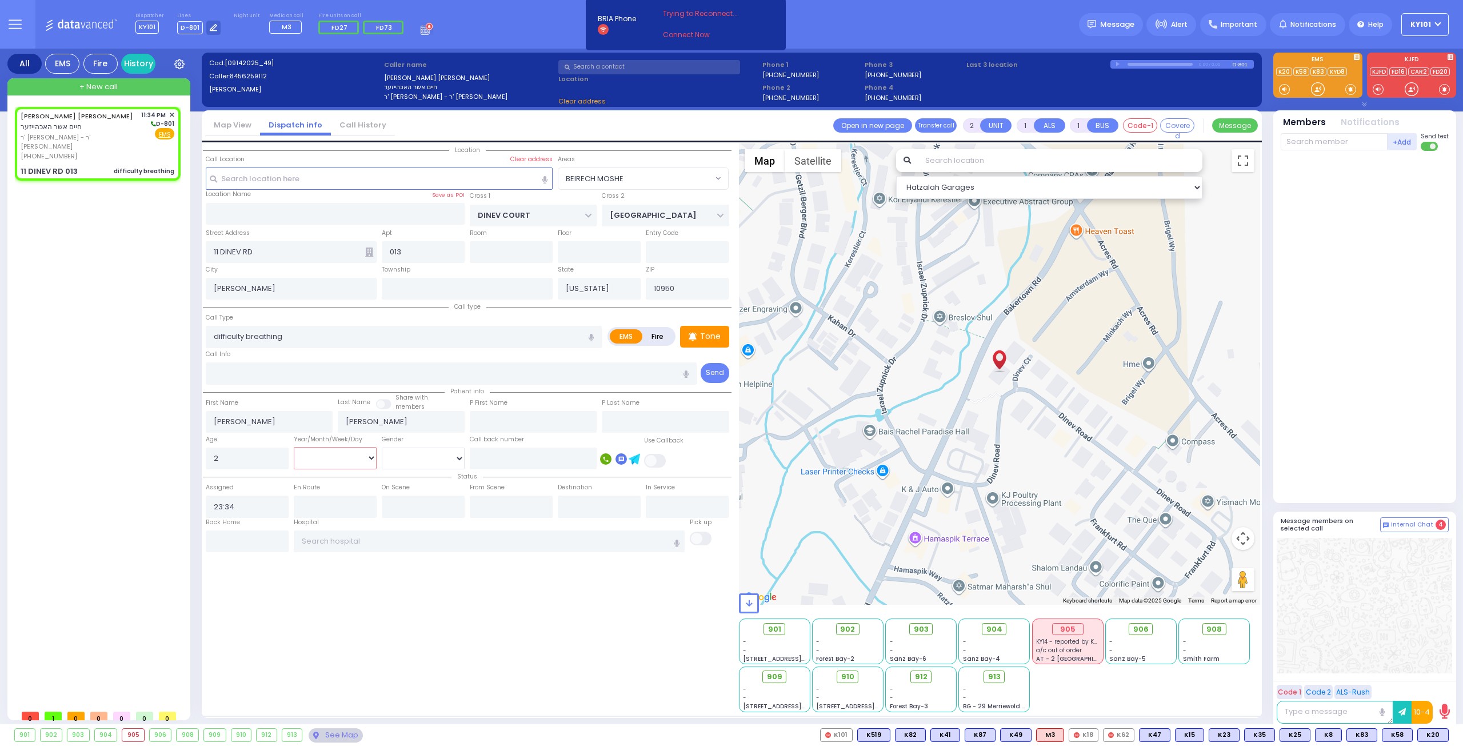
select select "BEIRECH MOSHE"
select select "Hatzalah Garages"
click at [301, 456] on select "Year Month Week Day" at bounding box center [335, 458] width 83 height 22
select select
radio input "true"
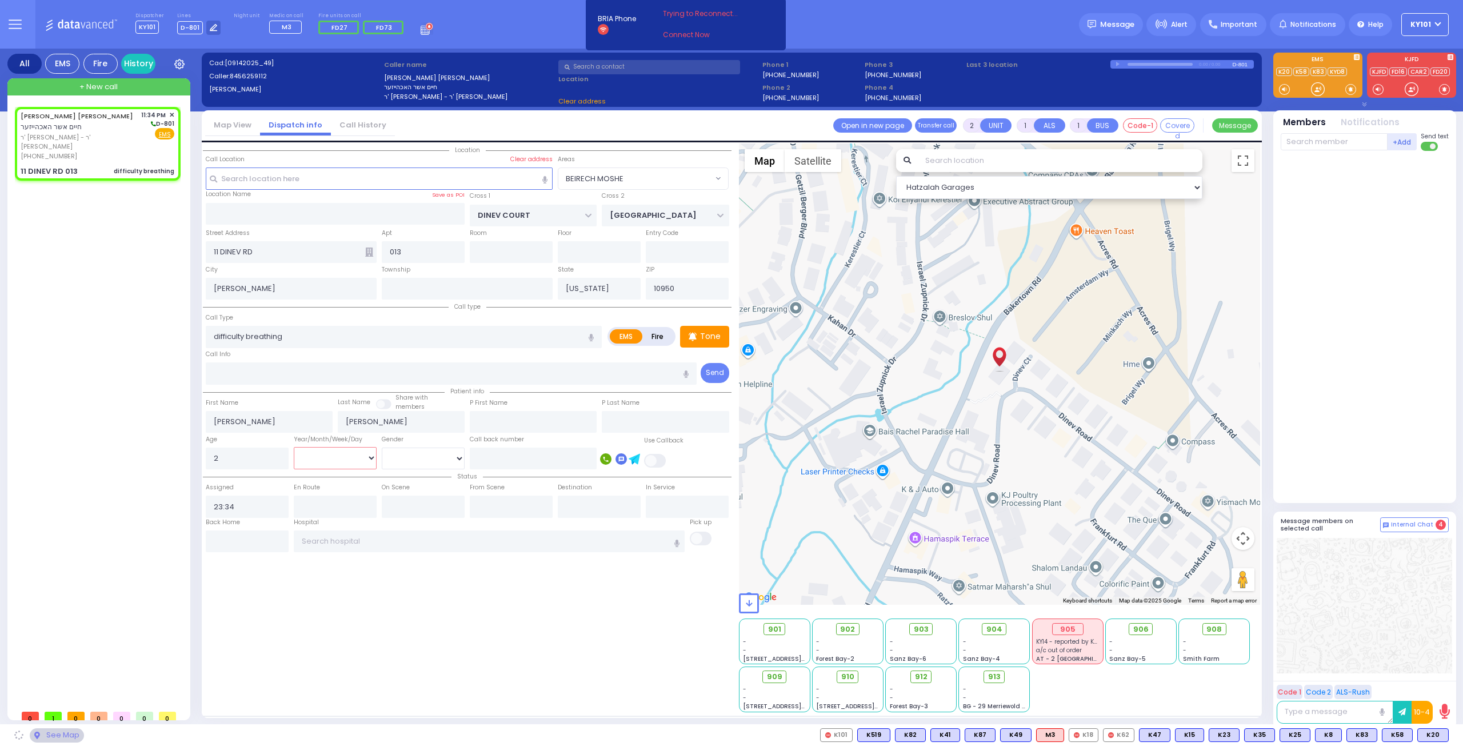
select select
select select "Hatzalah Garages"
select select "BEIRECH MOSHE"
select select "Year"
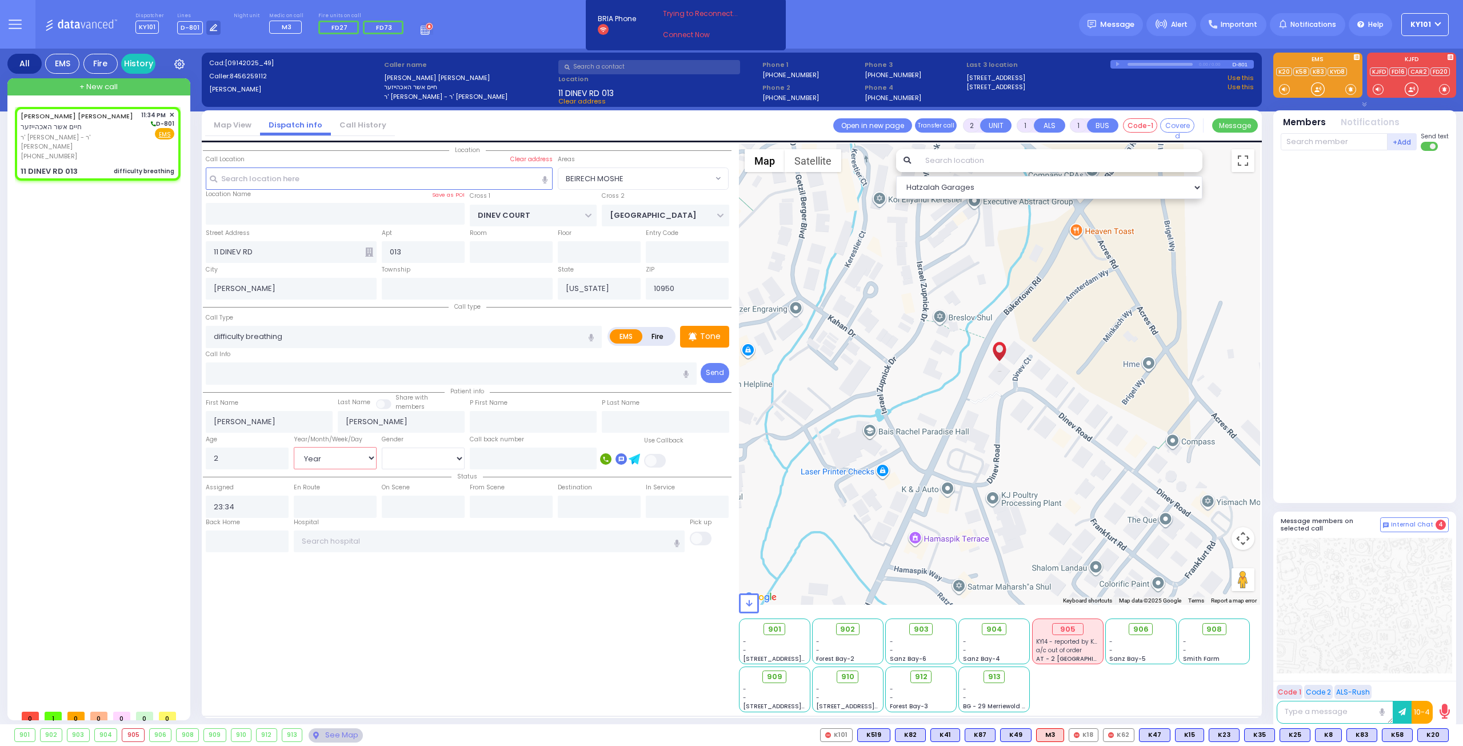
click at [294, 447] on select "Year Month Week Day" at bounding box center [335, 458] width 83 height 22
select select
radio input "true"
select select
select select "Hatzalah Garages"
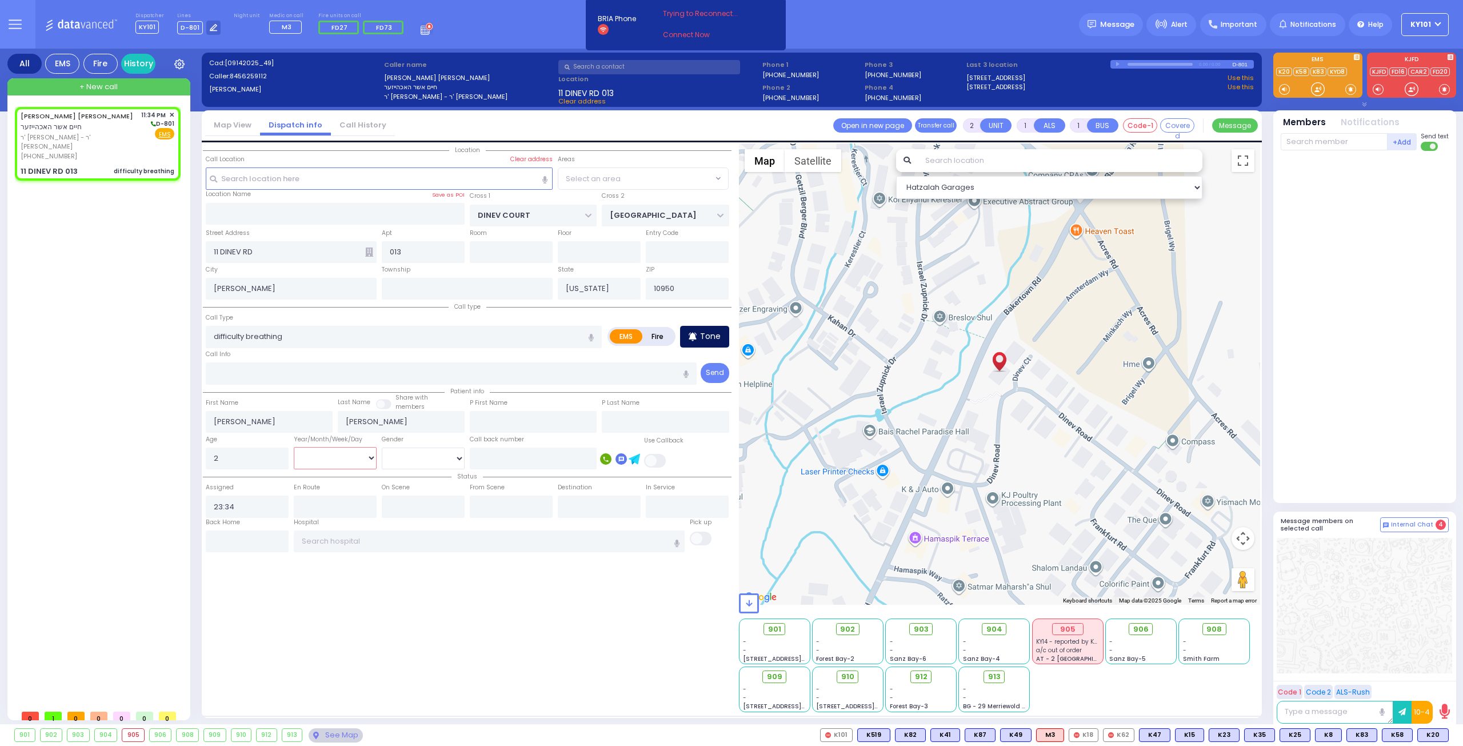
select select "BEIRECH MOSHE"
click at [702, 340] on p "Tone" at bounding box center [710, 336] width 21 height 12
select select
radio input "true"
select select "Year"
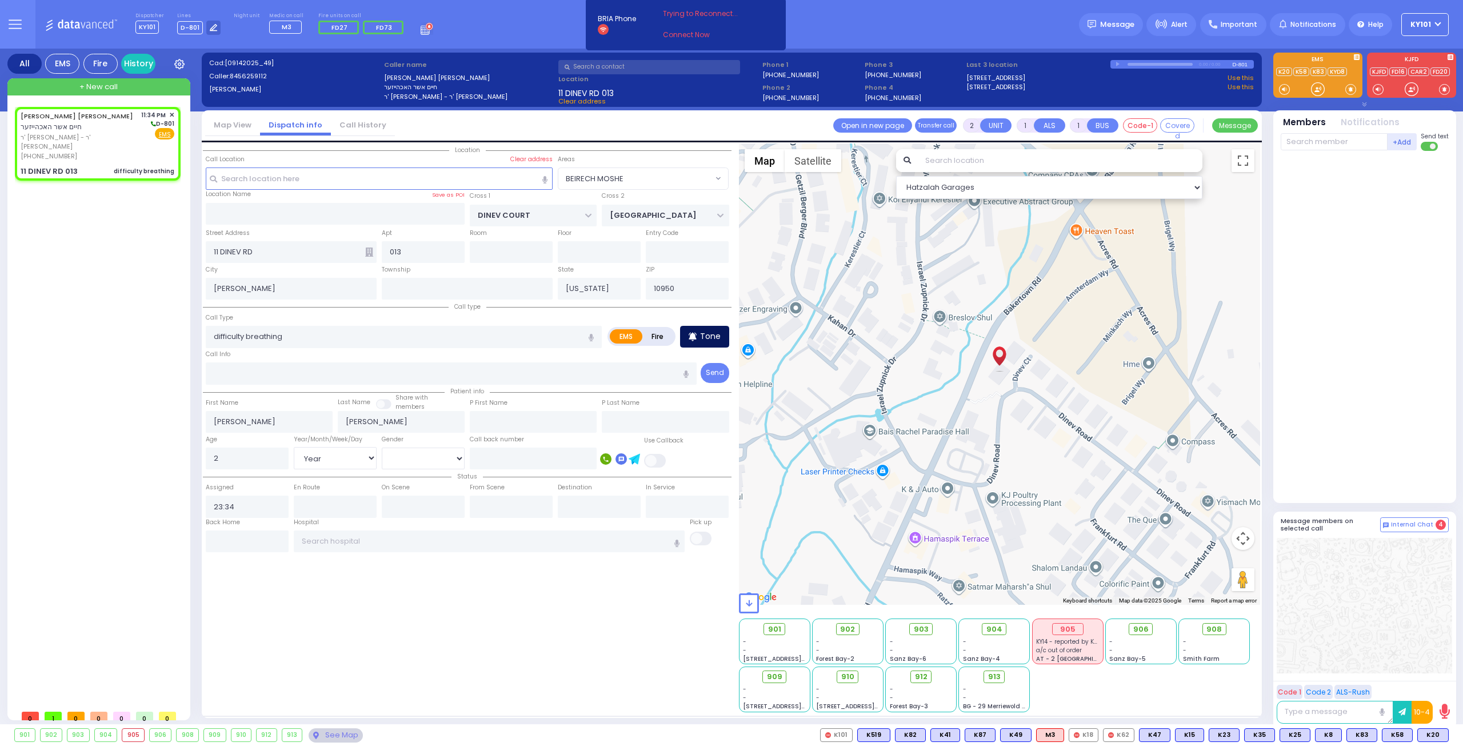
select select "Hatzalah Garages"
select select
radio input "true"
select select "Year"
select select "Hatzalah Garages"
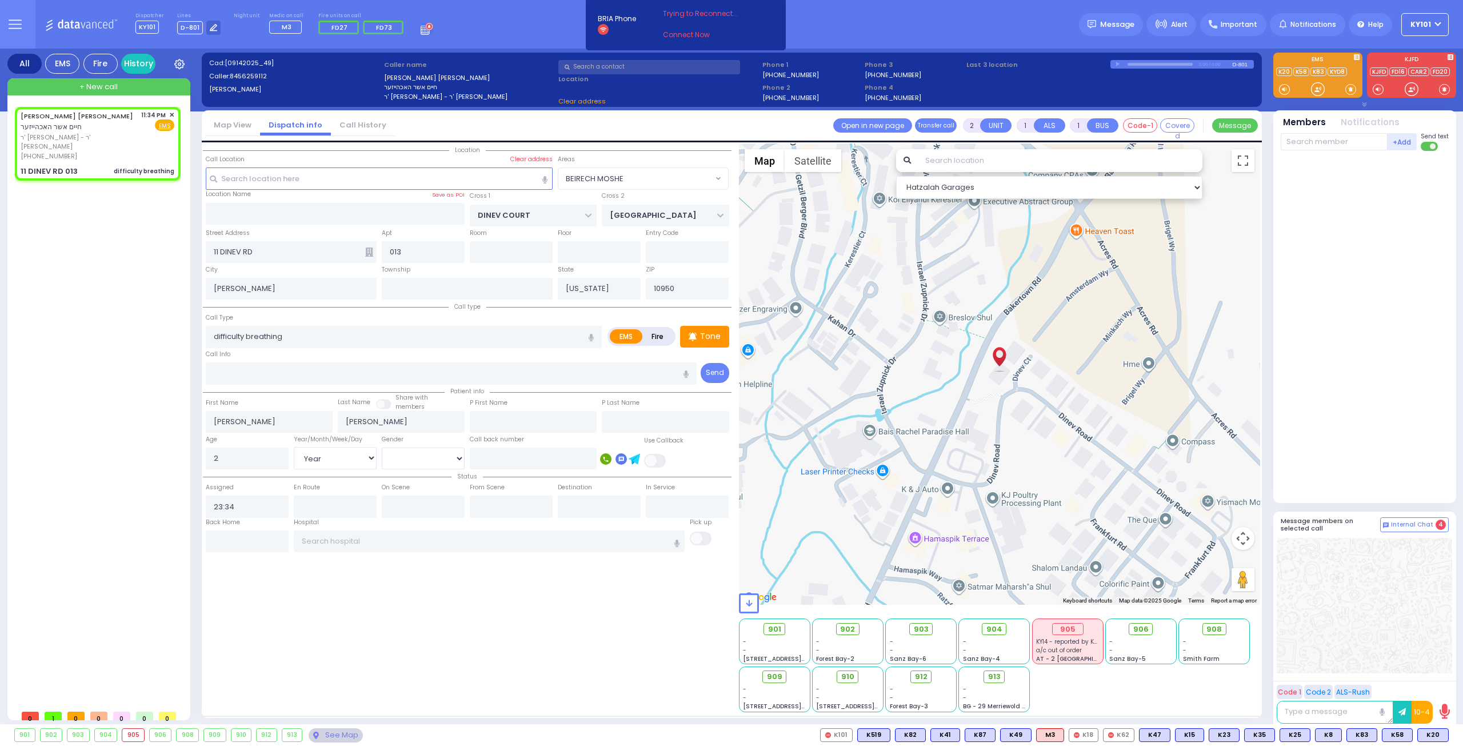
select select "BEIRECH MOSHE"
click at [1433, 731] on span "K85" at bounding box center [1434, 735] width 30 height 13
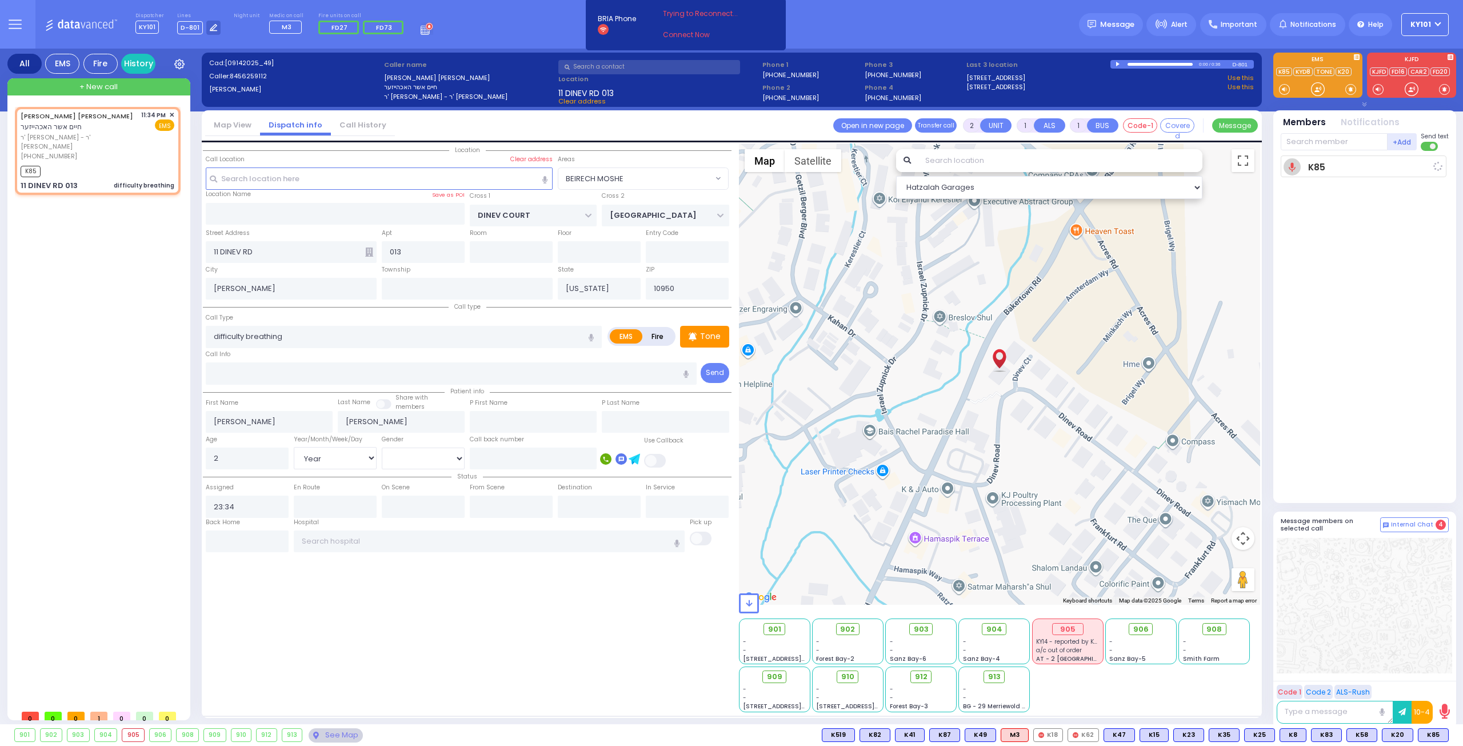
select select
radio input "true"
select select "Year"
type input "23:36"
select select "Hatzalah Garages"
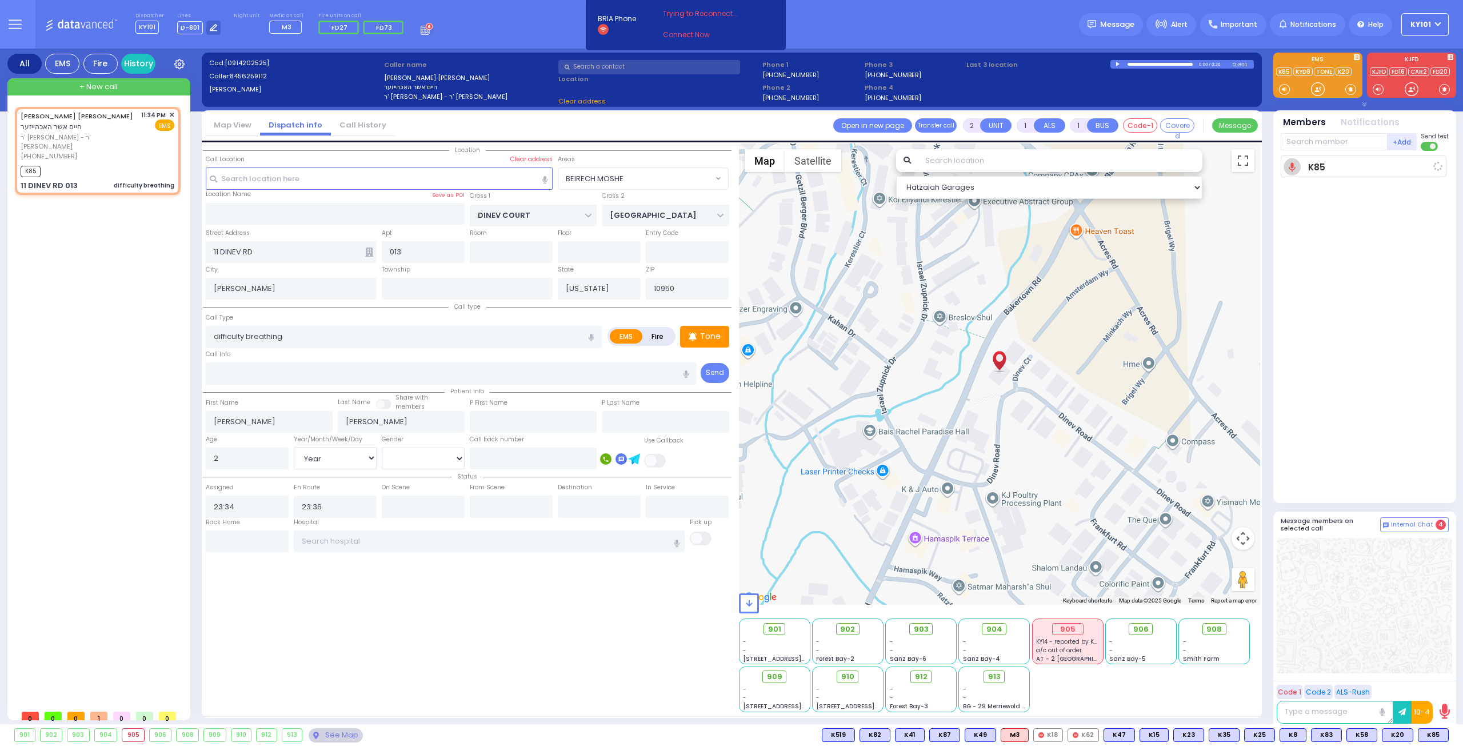
select select "BEIRECH MOSHE"
click at [1436, 736] on span "K62" at bounding box center [1434, 735] width 30 height 13
select select
radio input "true"
select select "Year"
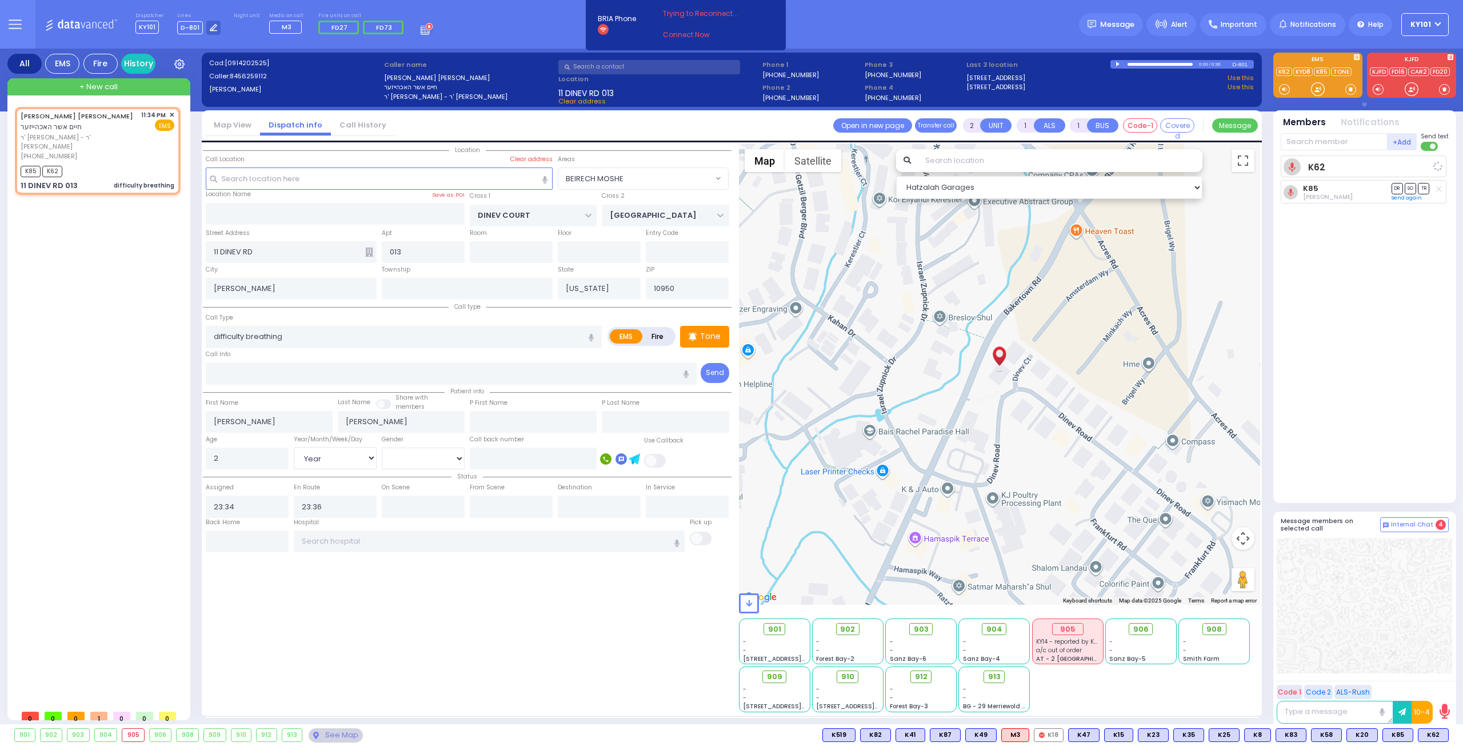
select select "Hatzalah Garages"
select select "BEIRECH MOSHE"
click at [1438, 735] on span "K12" at bounding box center [1434, 735] width 28 height 13
select select
radio input "true"
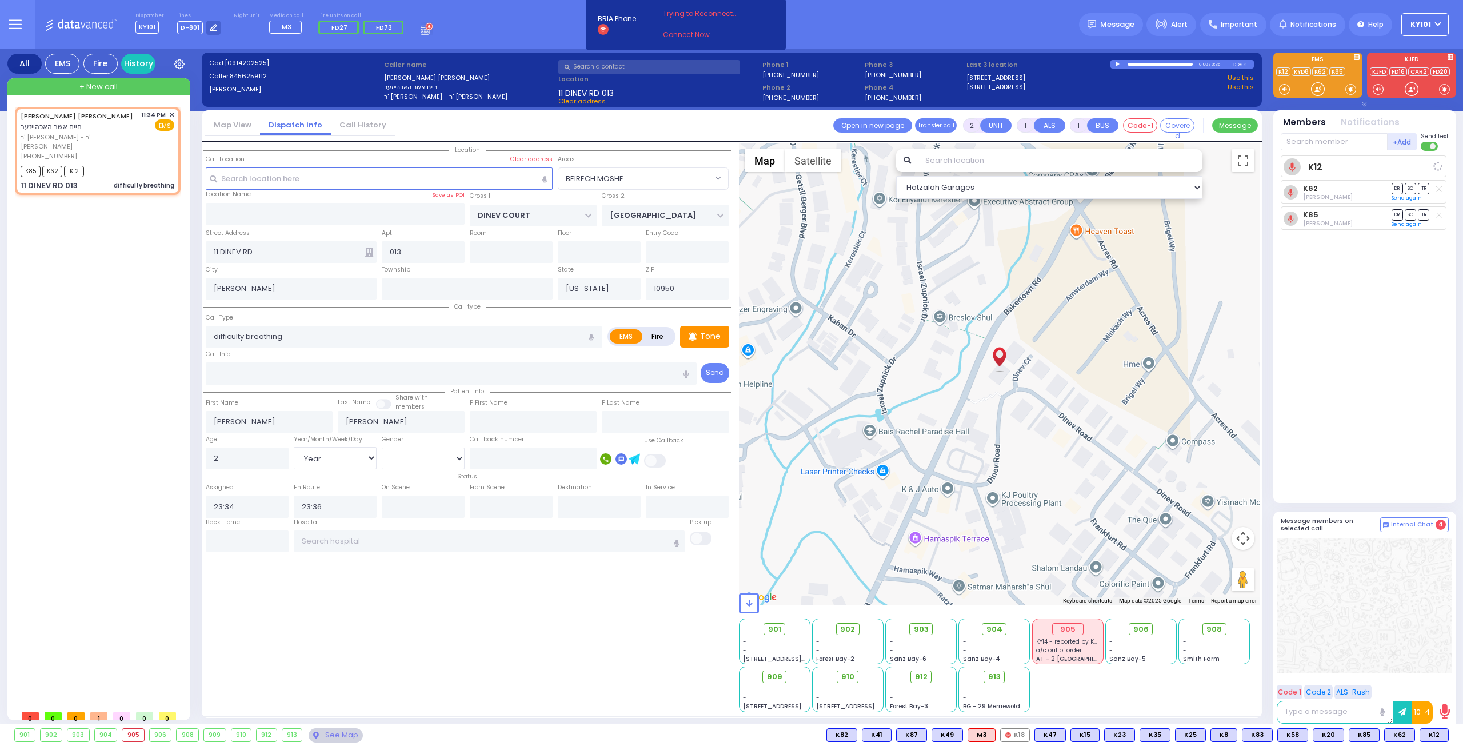
select select "Year"
select select "Hatzalah Garages"
select select "BEIRECH MOSHE"
click at [210, 26] on icon at bounding box center [213, 27] width 7 height 7
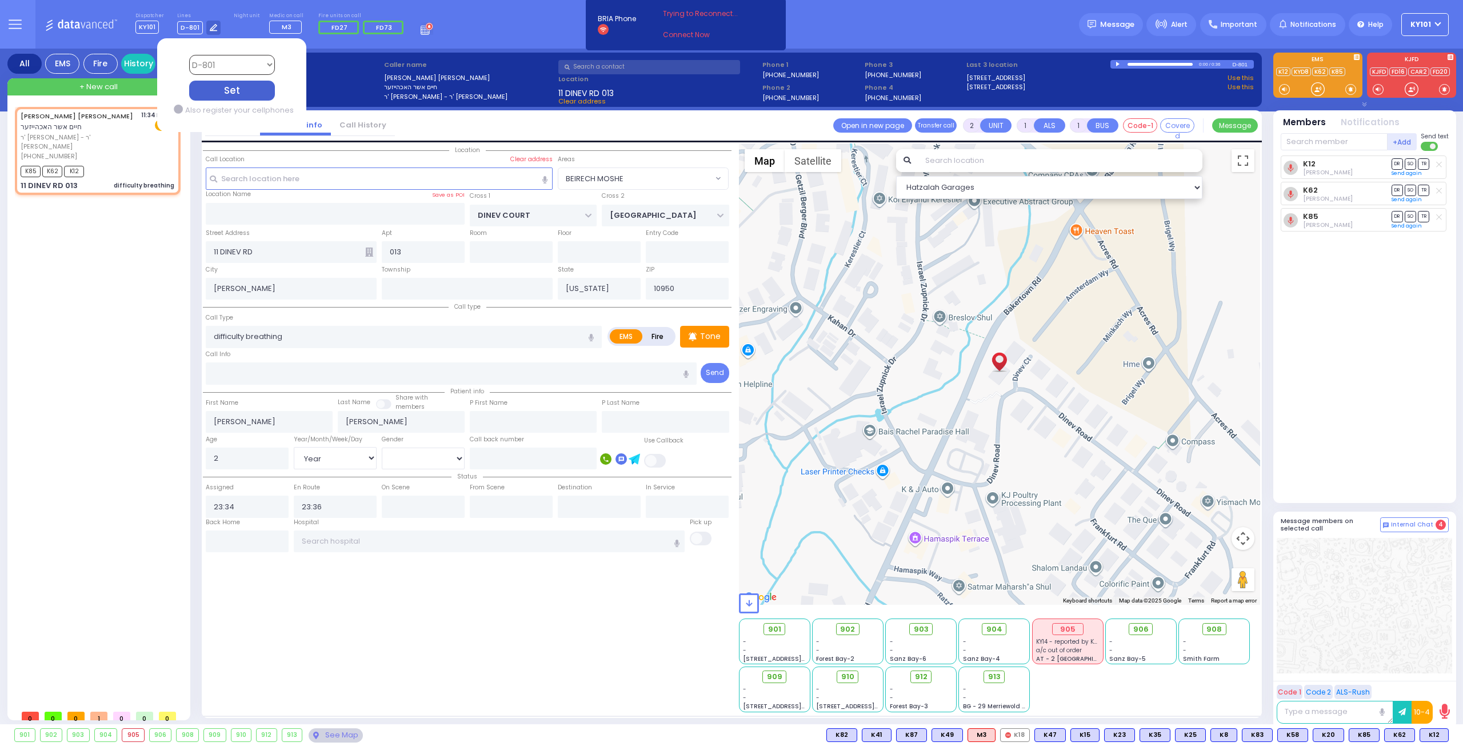
click at [246, 62] on select "Bay K-14 K-16 K-18 K-40 K-6 K-61 K-63 K-67 K-72 Medic 7 K-68 K-48 D-801 D-802 D…" at bounding box center [232, 65] width 86 height 20
select select "4"
click at [189, 55] on select "Bay K-14 K-16 K-18 K-40 K-6 K-61 K-63 K-67 K-72 Medic 7 K-68 K-48 D-801 D-802 D…" at bounding box center [232, 65] width 86 height 20
click at [241, 93] on div "Set" at bounding box center [232, 91] width 86 height 20
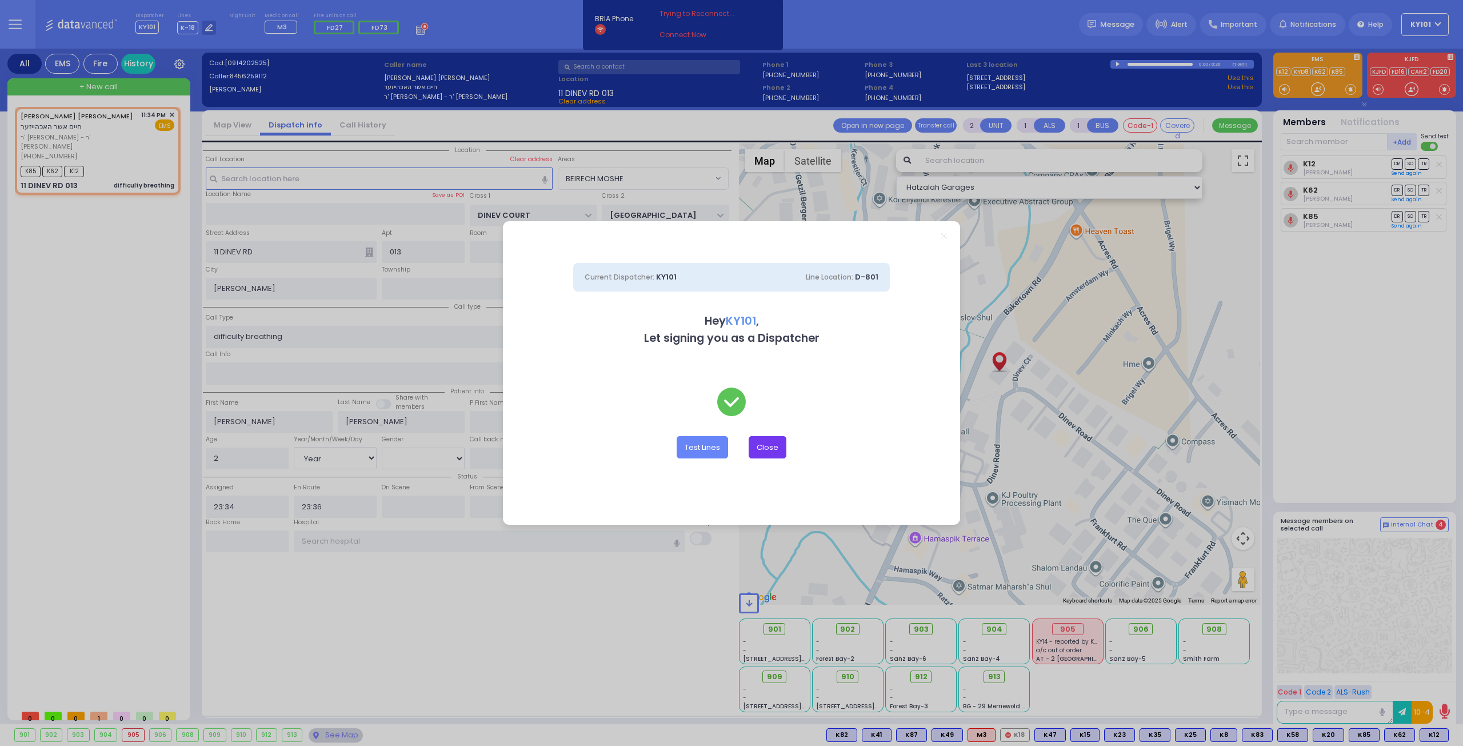
click at [754, 442] on button "Close" at bounding box center [768, 447] width 38 height 22
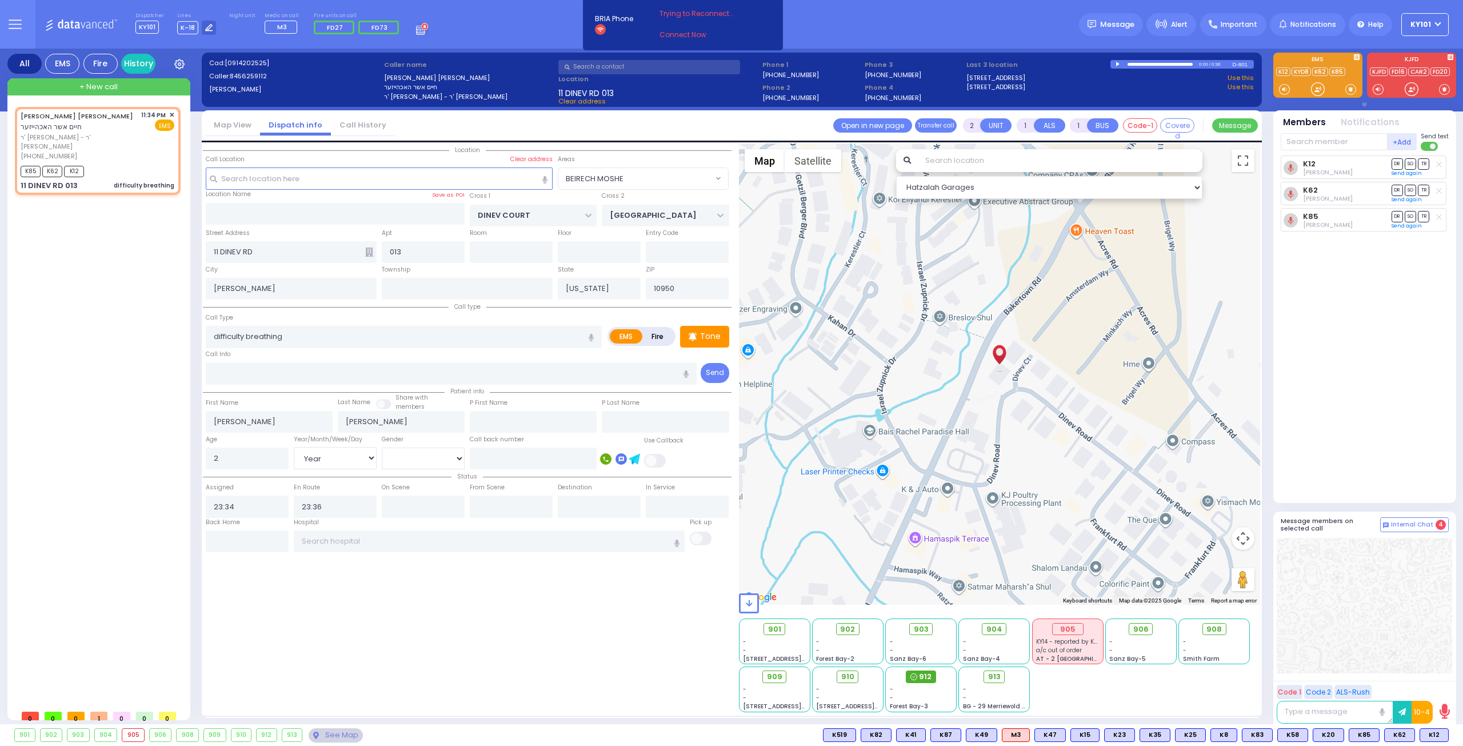
click at [921, 671] on span "912" at bounding box center [925, 676] width 13 height 11
select select
radio input "true"
select select "Year"
select select "Hatzalah Garages"
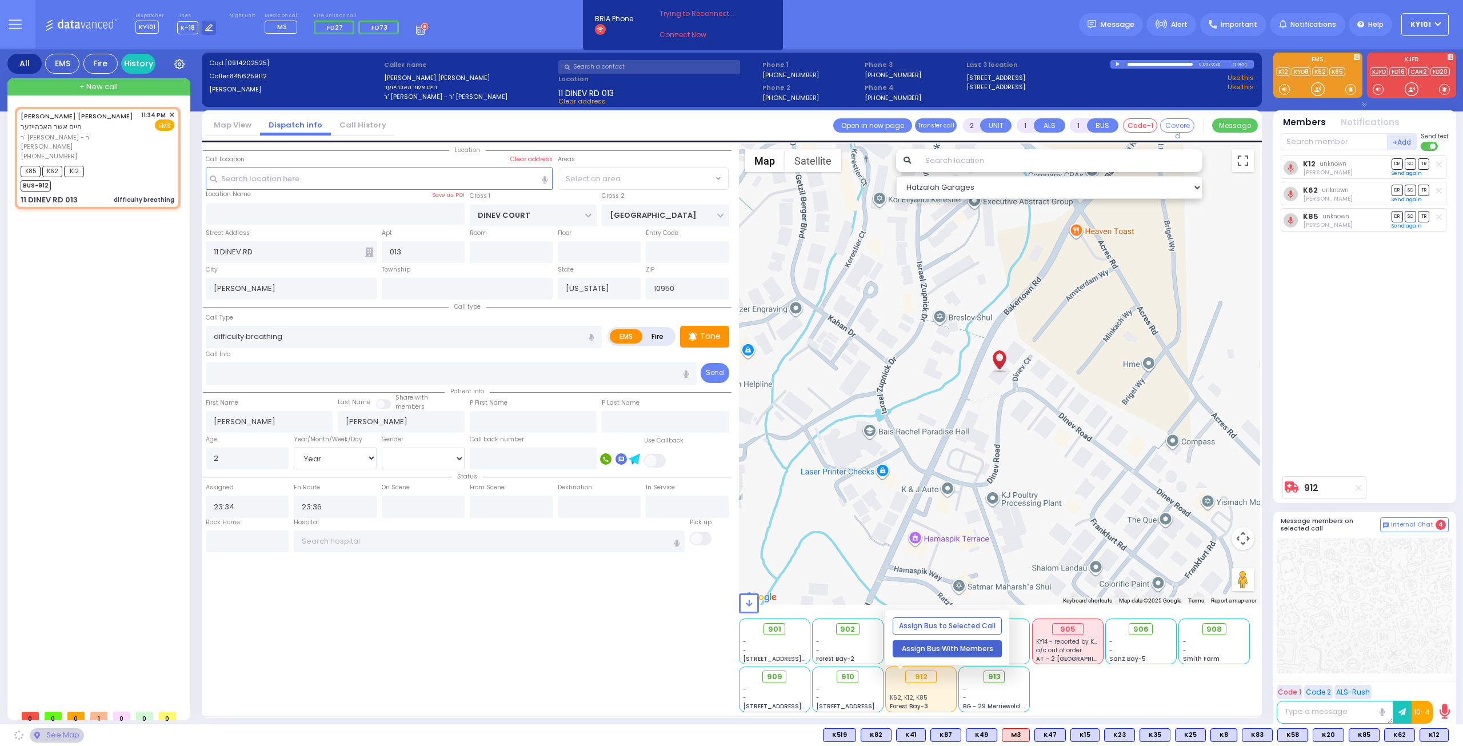
select select "BEIRECH MOSHE"
